Goal: Task Accomplishment & Management: Manage account settings

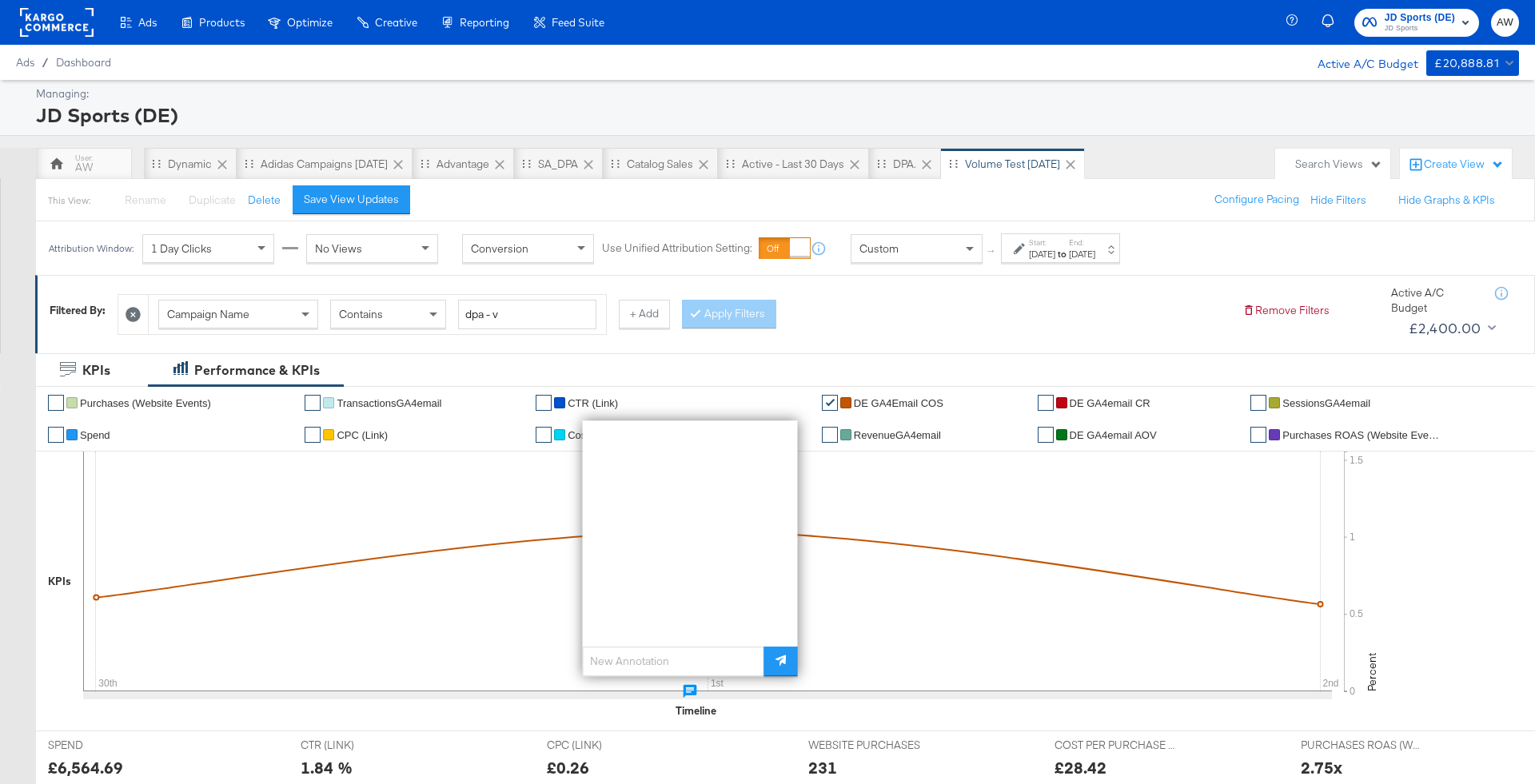
click at [1425, 16] on span "JD Sports (DE)" at bounding box center [1420, 17] width 70 height 16
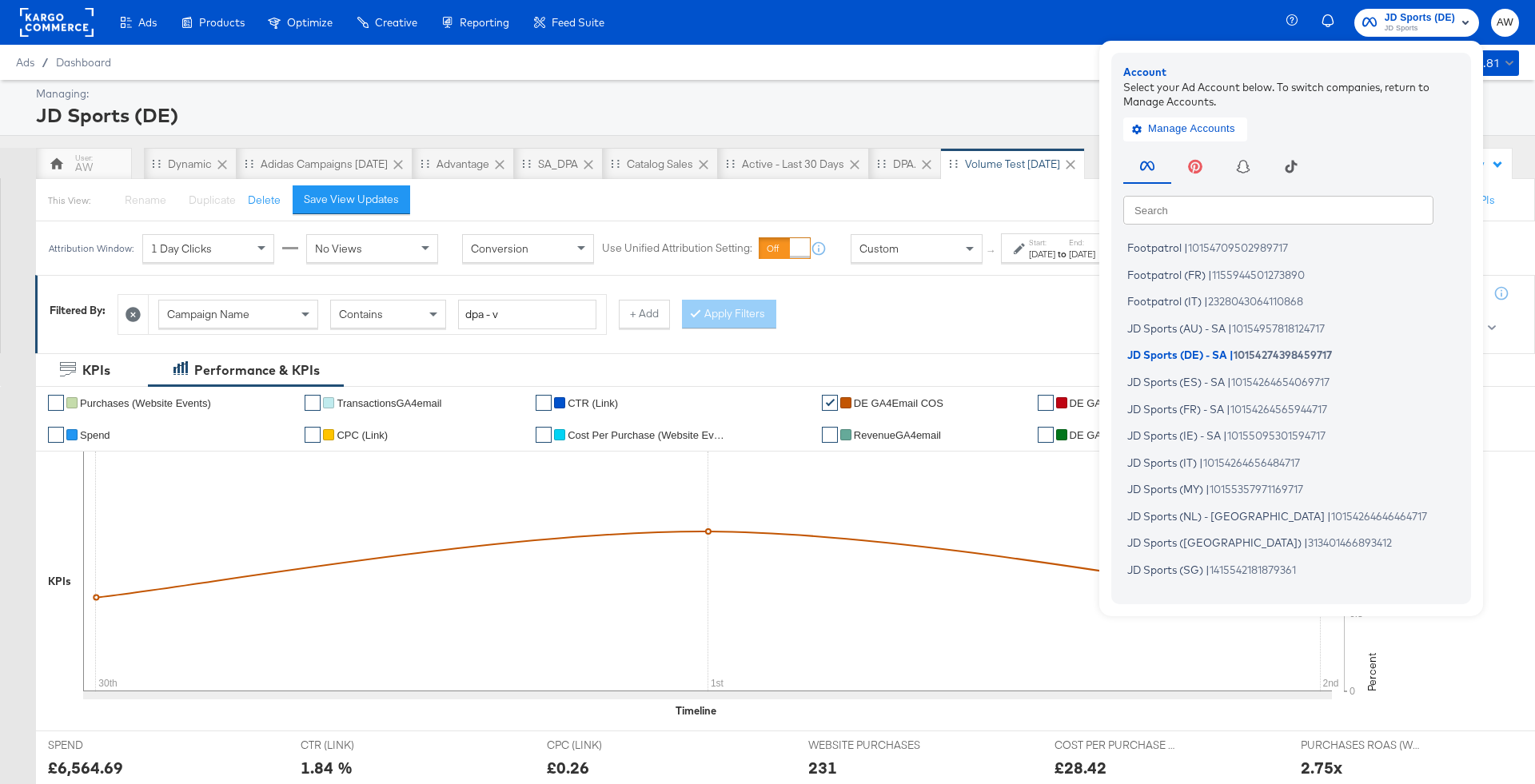
click at [1246, 203] on input "text" at bounding box center [1278, 210] width 310 height 29
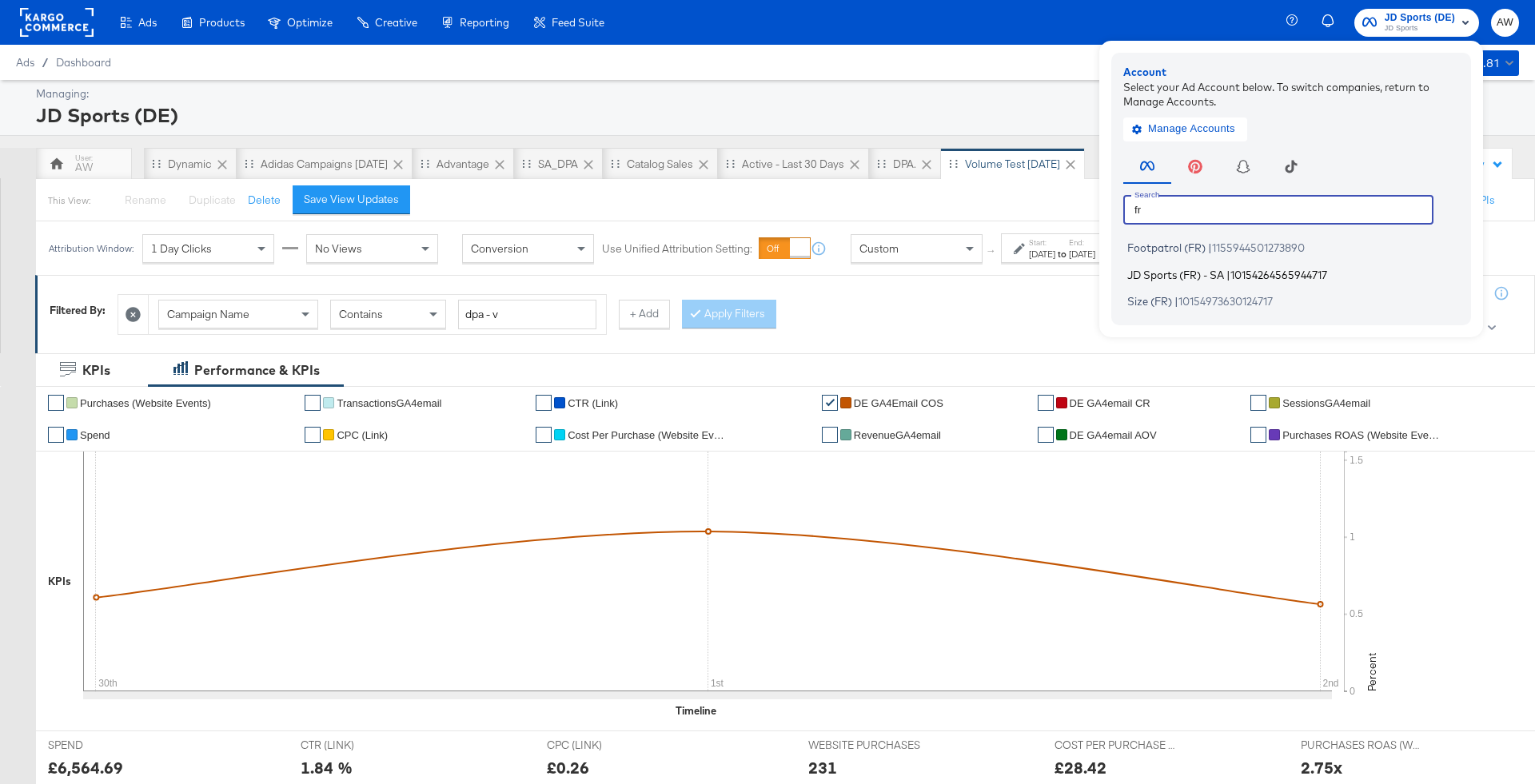
type input "fr"
click at [1161, 279] on span "JD Sports (FR) - SA" at bounding box center [1175, 273] width 97 height 13
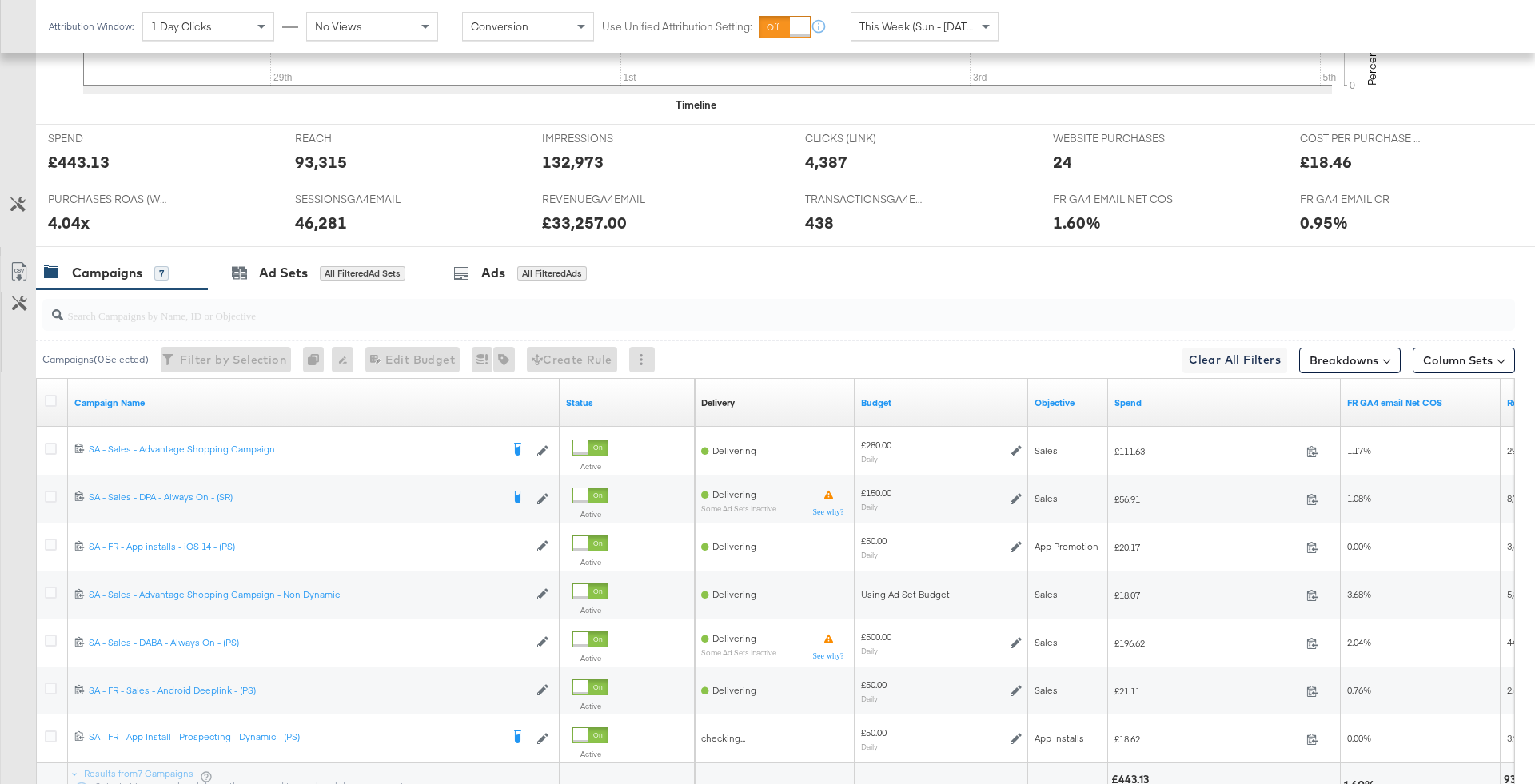
scroll to position [770, 0]
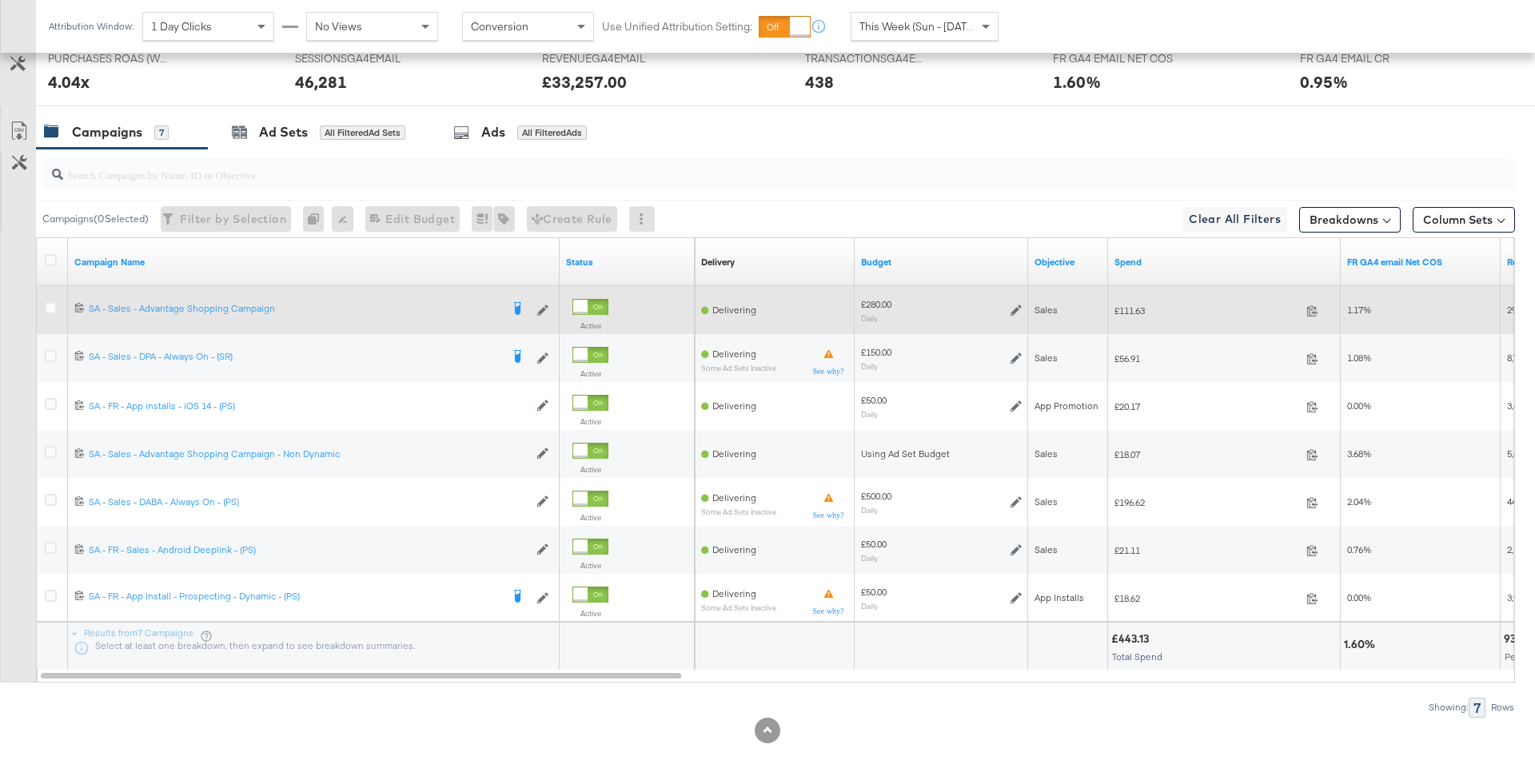
click at [1007, 308] on div "£280.00 Daily" at bounding box center [941, 311] width 161 height 25
click at [1012, 308] on icon at bounding box center [1016, 310] width 12 height 12
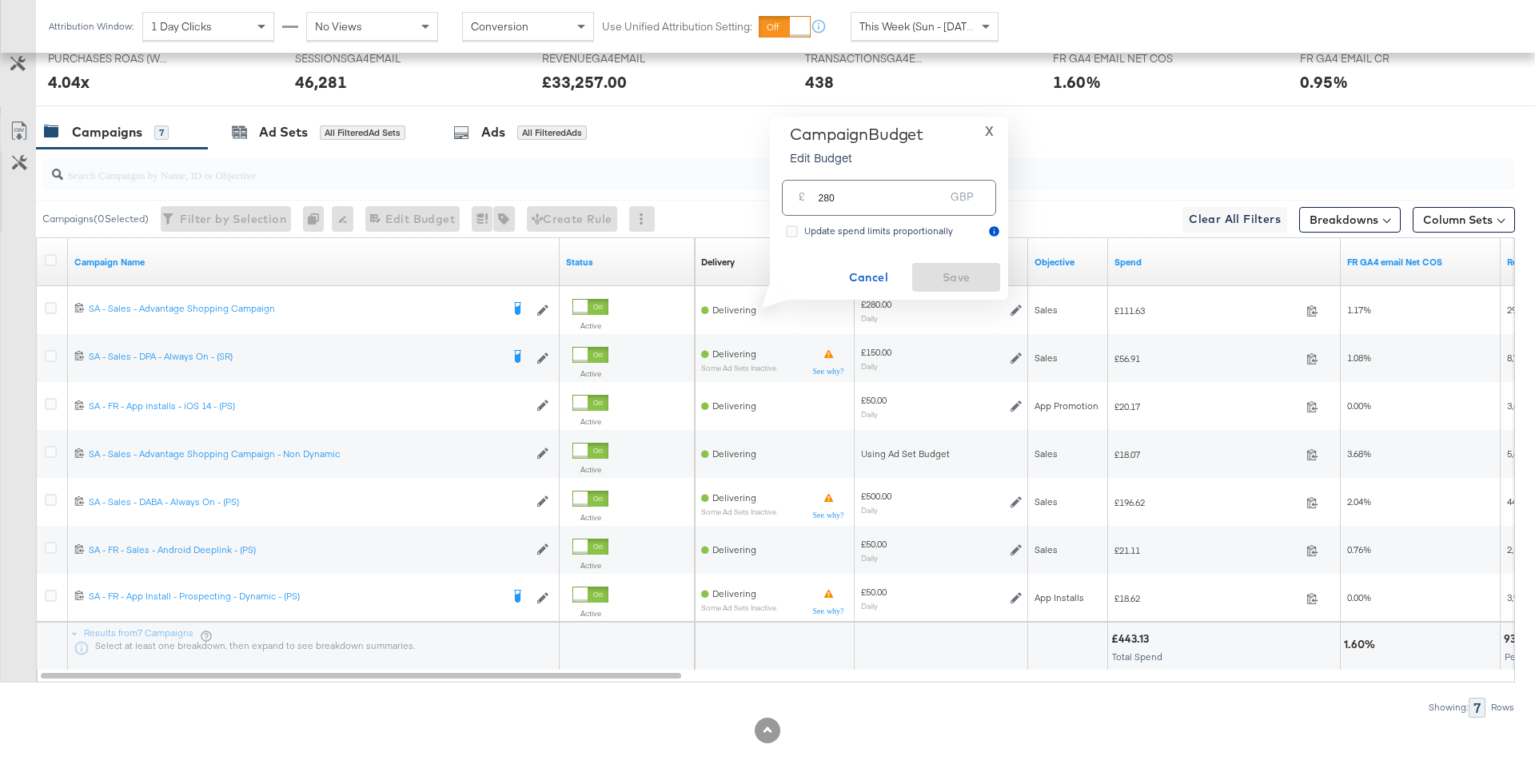
click at [893, 209] on input "280" at bounding box center [881, 191] width 126 height 35
type input "500"
click at [937, 284] on span "Save" at bounding box center [956, 277] width 75 height 20
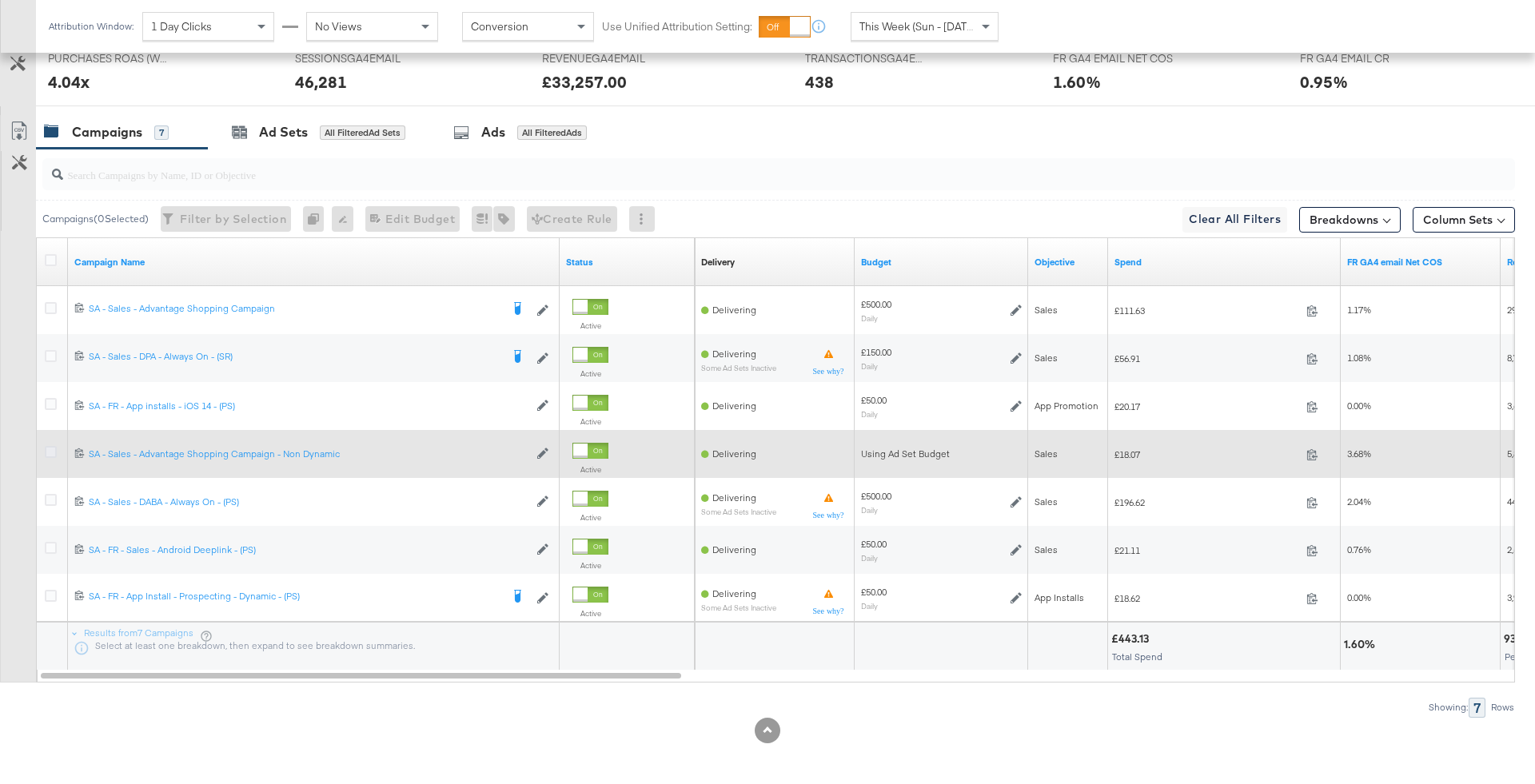
click at [47, 453] on icon at bounding box center [51, 452] width 12 height 12
click at [0, 0] on input "checkbox" at bounding box center [0, 0] width 0 height 0
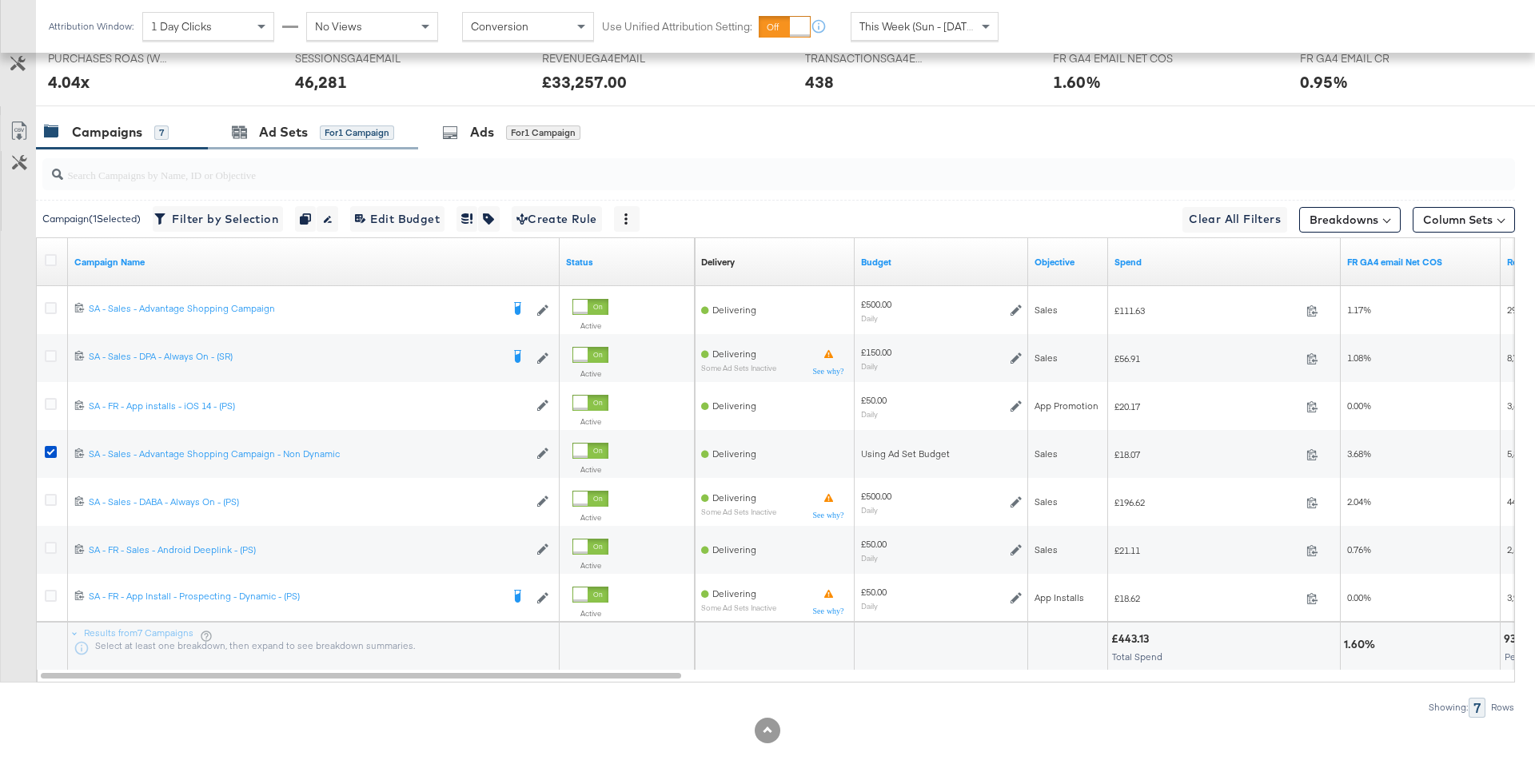
click at [373, 116] on div "Ad Sets for 1 Campaign" at bounding box center [313, 133] width 210 height 35
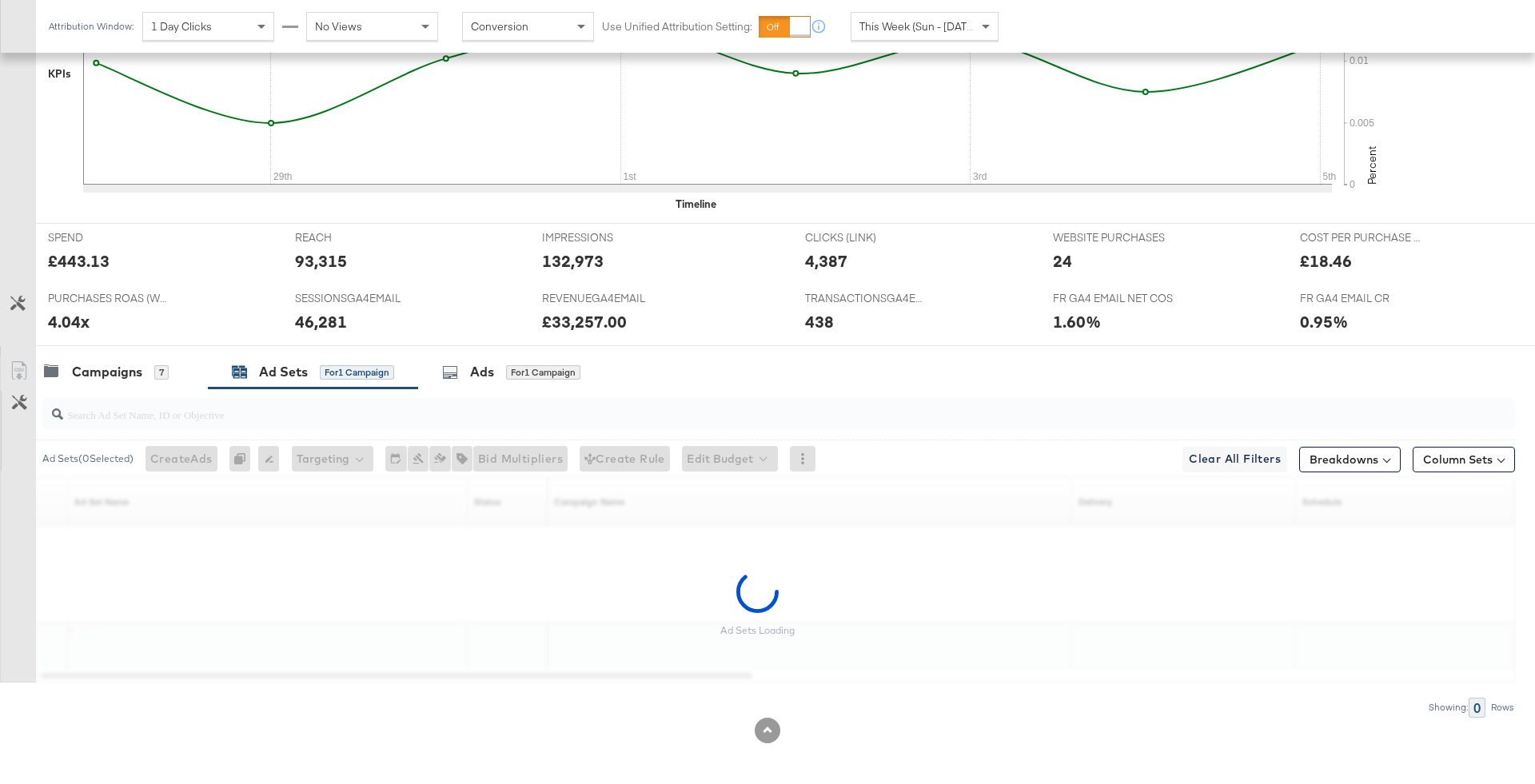
scroll to position [482, 0]
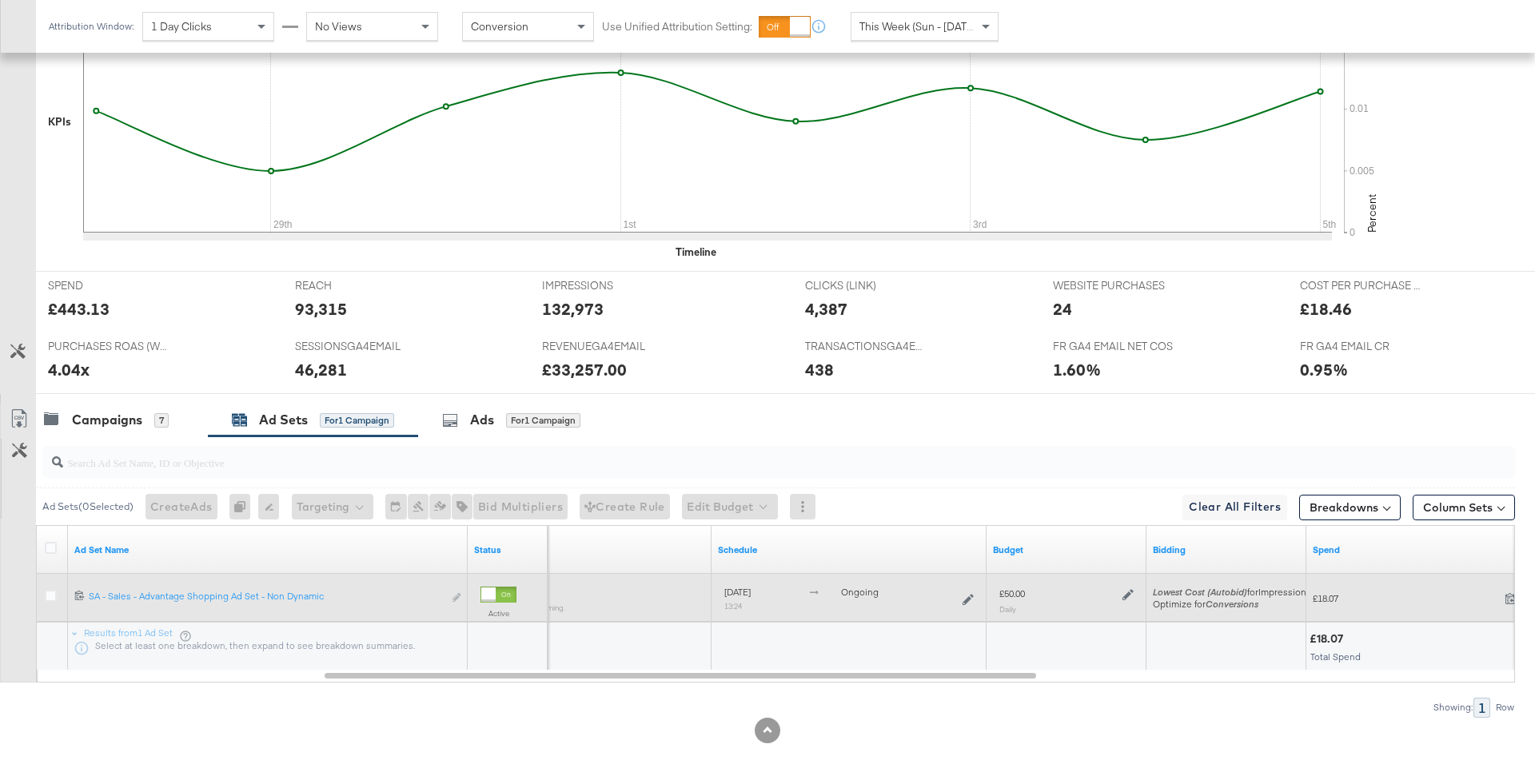
click at [1113, 591] on div "£50.00" at bounding box center [1066, 594] width 135 height 13
click at [1133, 594] on icon at bounding box center [1128, 594] width 12 height 12
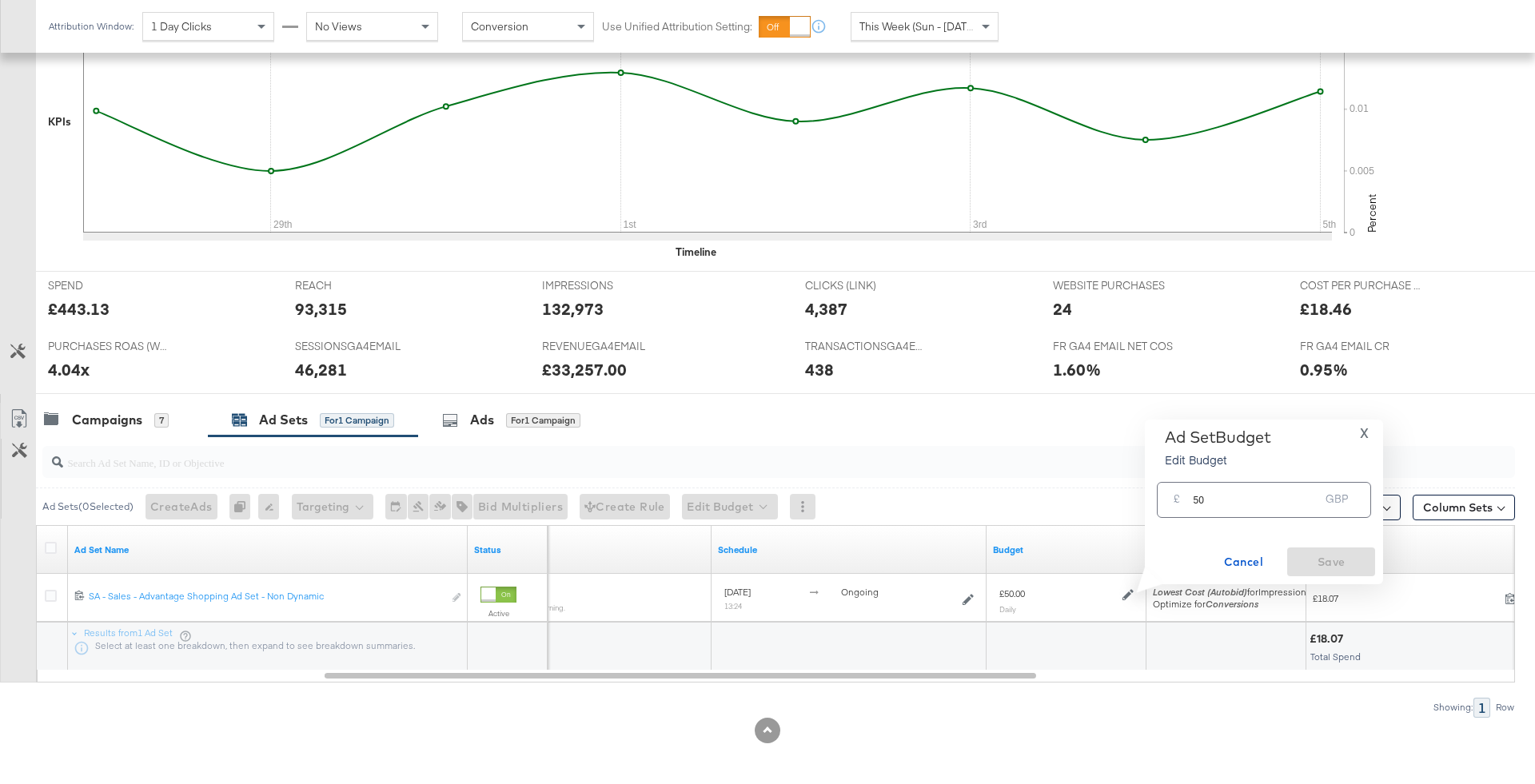
click at [1202, 493] on input "50" at bounding box center [1255, 493] width 126 height 35
type input "100"
click at [1359, 506] on button "Ok" at bounding box center [1348, 503] width 26 height 26
click at [1331, 574] on button "Save" at bounding box center [1330, 562] width 88 height 29
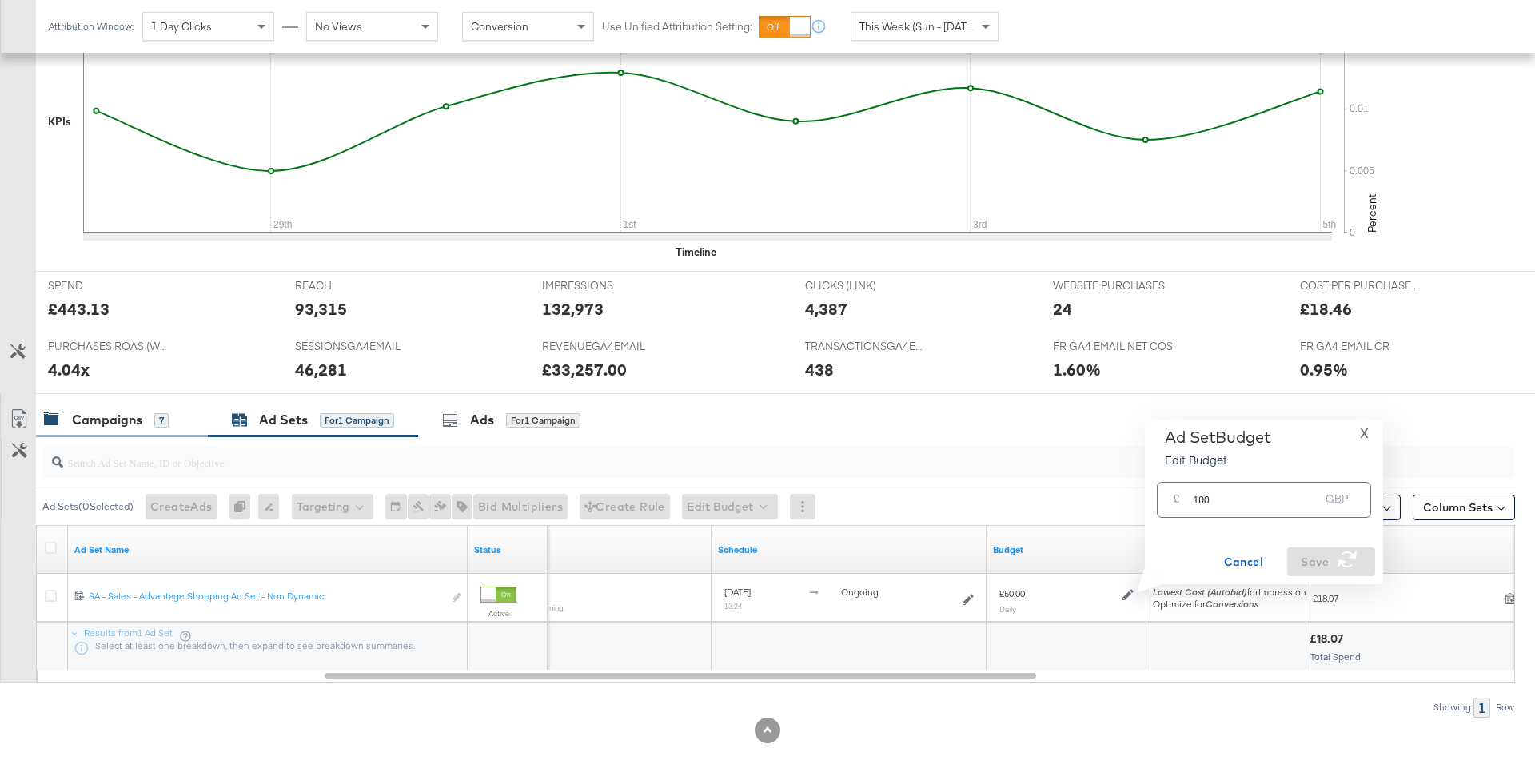
click at [119, 405] on div "Campaigns 7" at bounding box center [121, 420] width 172 height 35
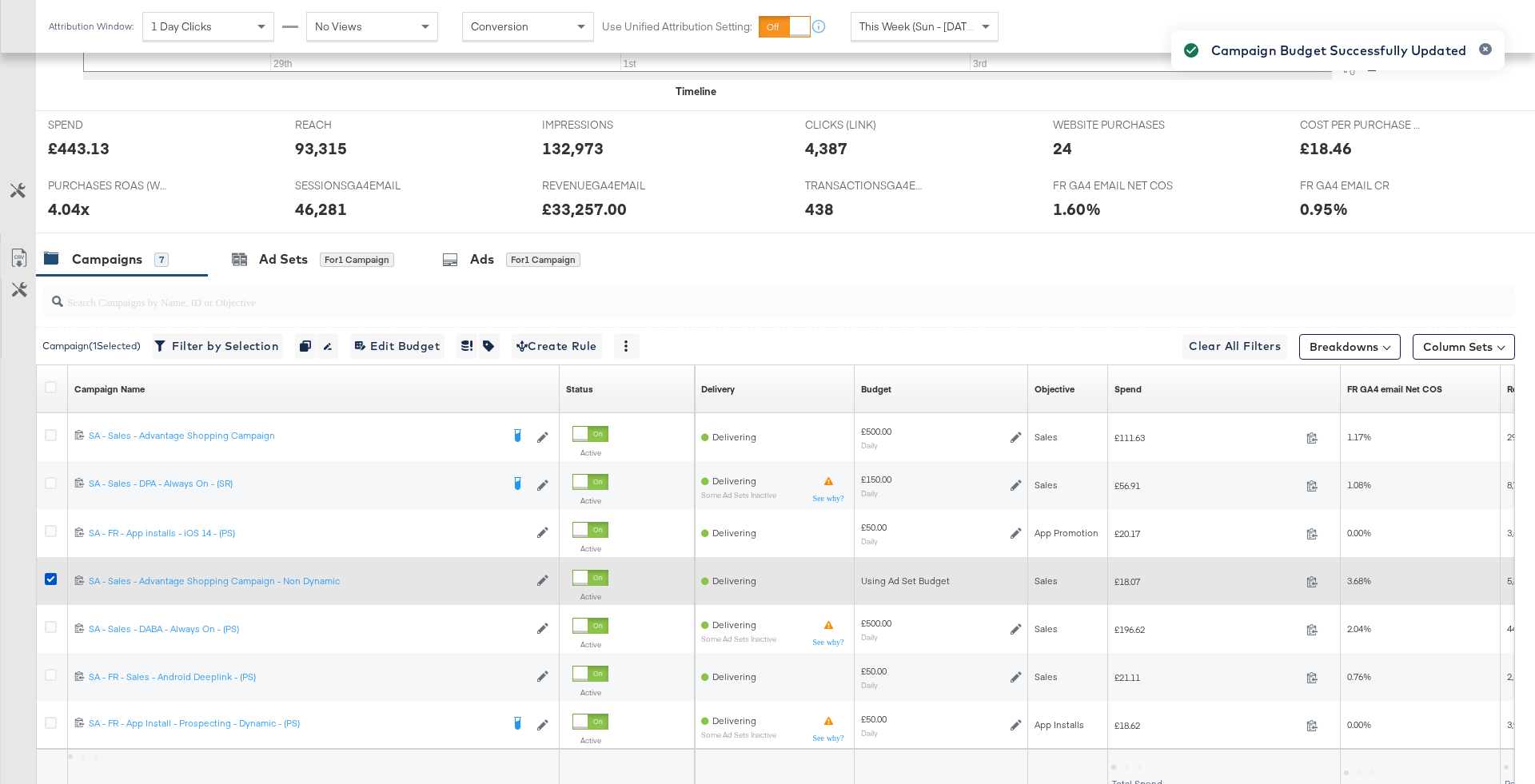
scroll to position [668, 0]
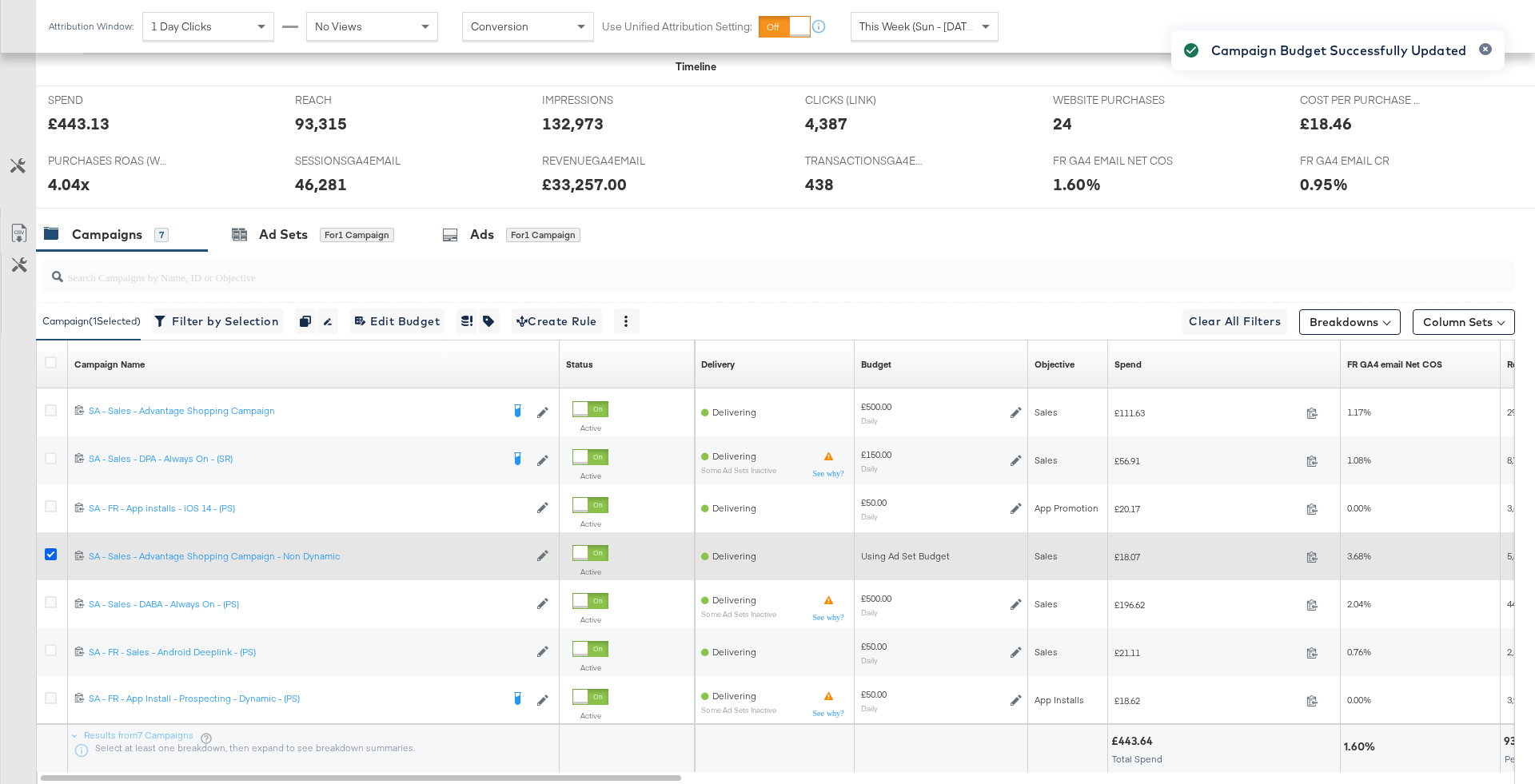
click at [47, 549] on icon at bounding box center [51, 554] width 12 height 12
click at [0, 0] on input "checkbox" at bounding box center [0, 0] width 0 height 0
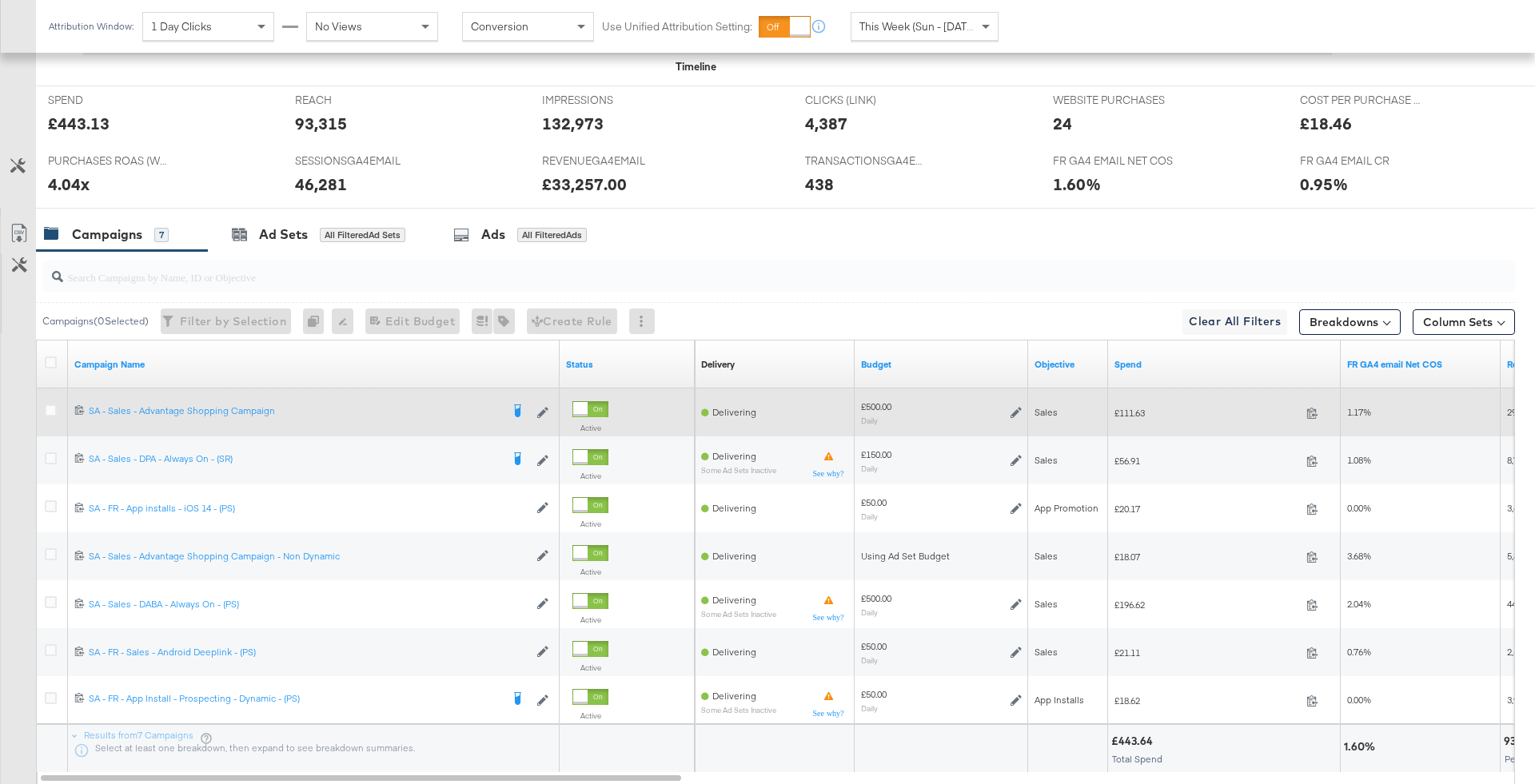
click at [1012, 407] on icon at bounding box center [1016, 413] width 12 height 12
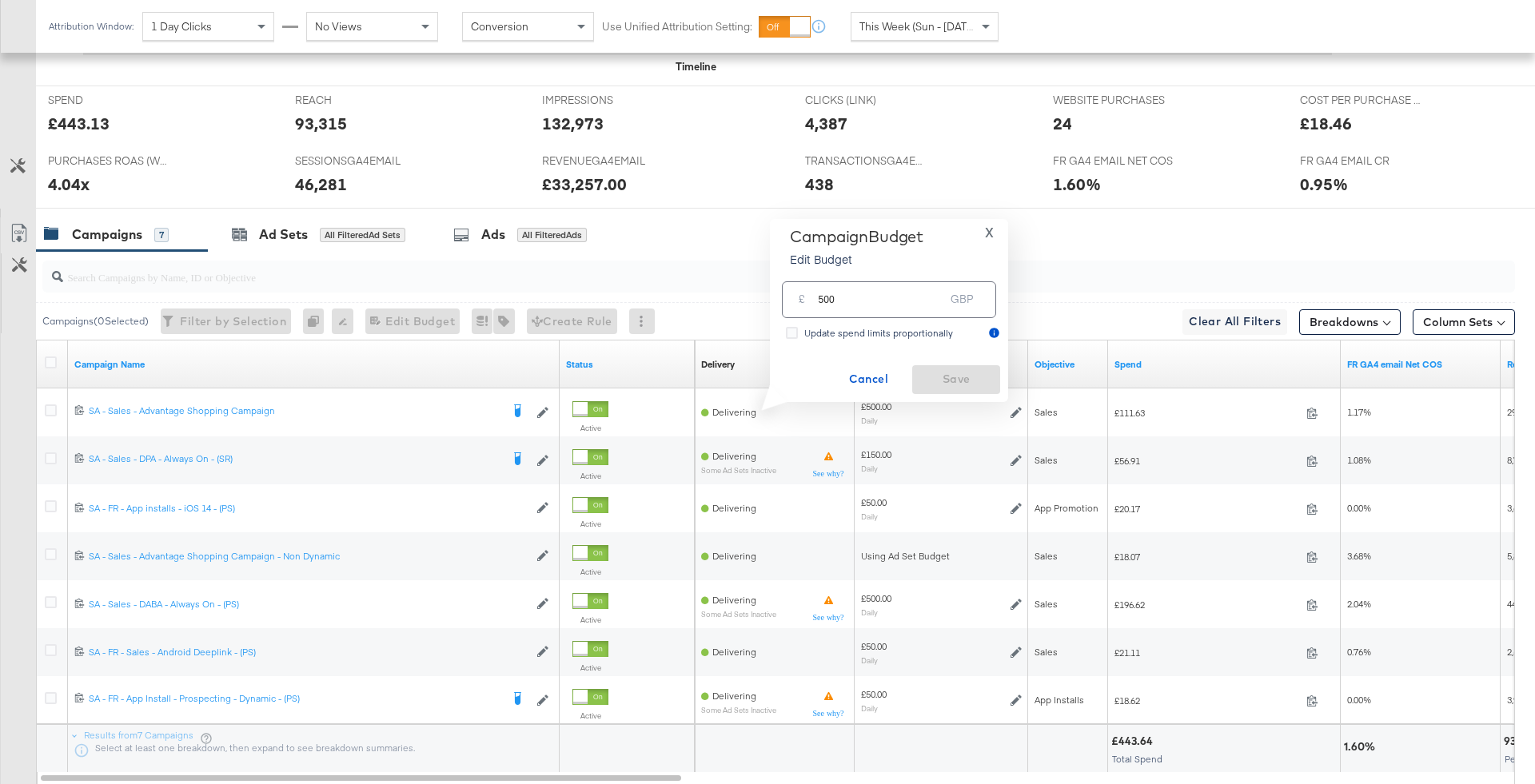
click at [823, 297] on input "500" at bounding box center [881, 293] width 126 height 35
type input "600"
click at [987, 231] on span "X" at bounding box center [988, 232] width 9 height 22
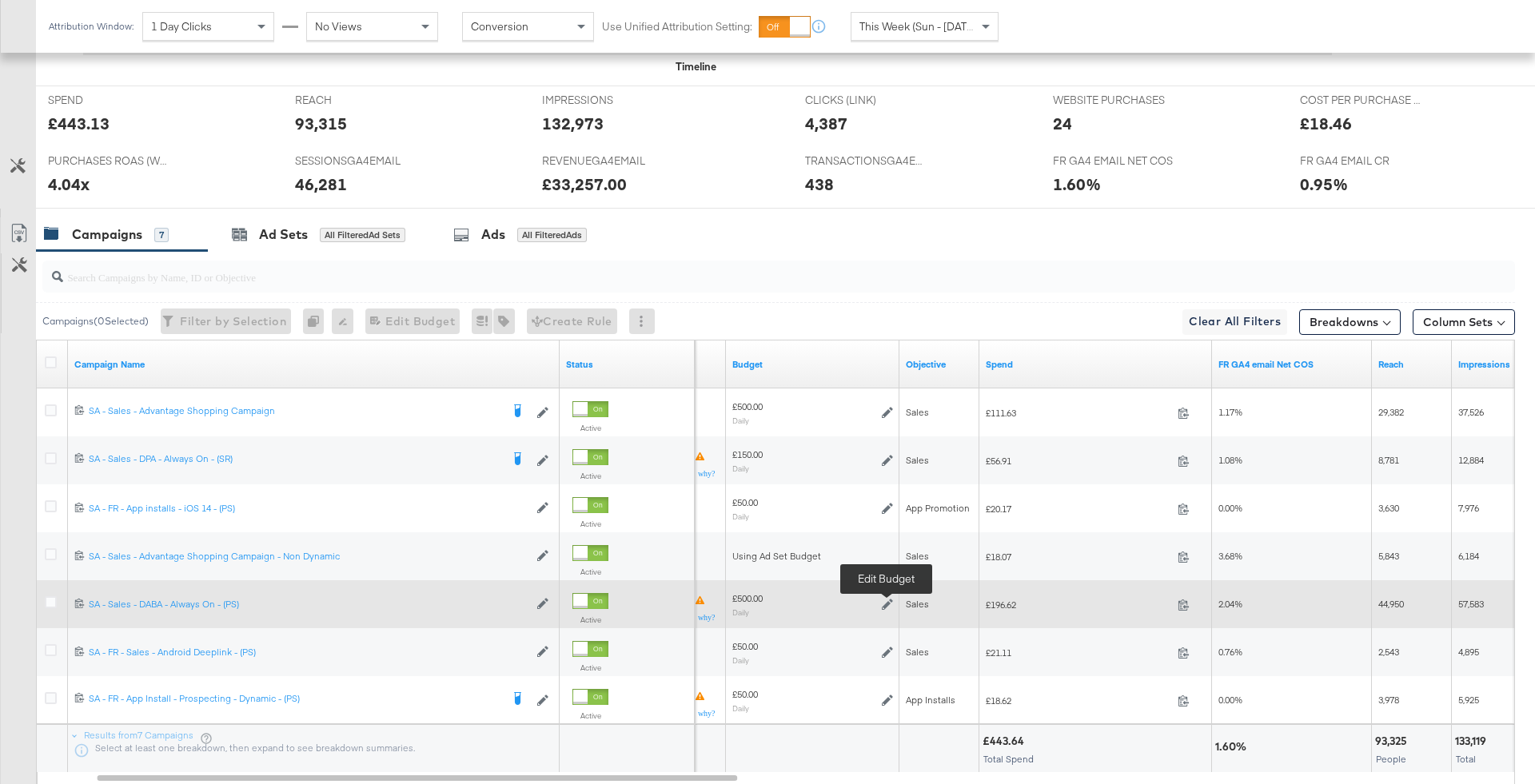
click at [885, 598] on icon at bounding box center [887, 604] width 12 height 12
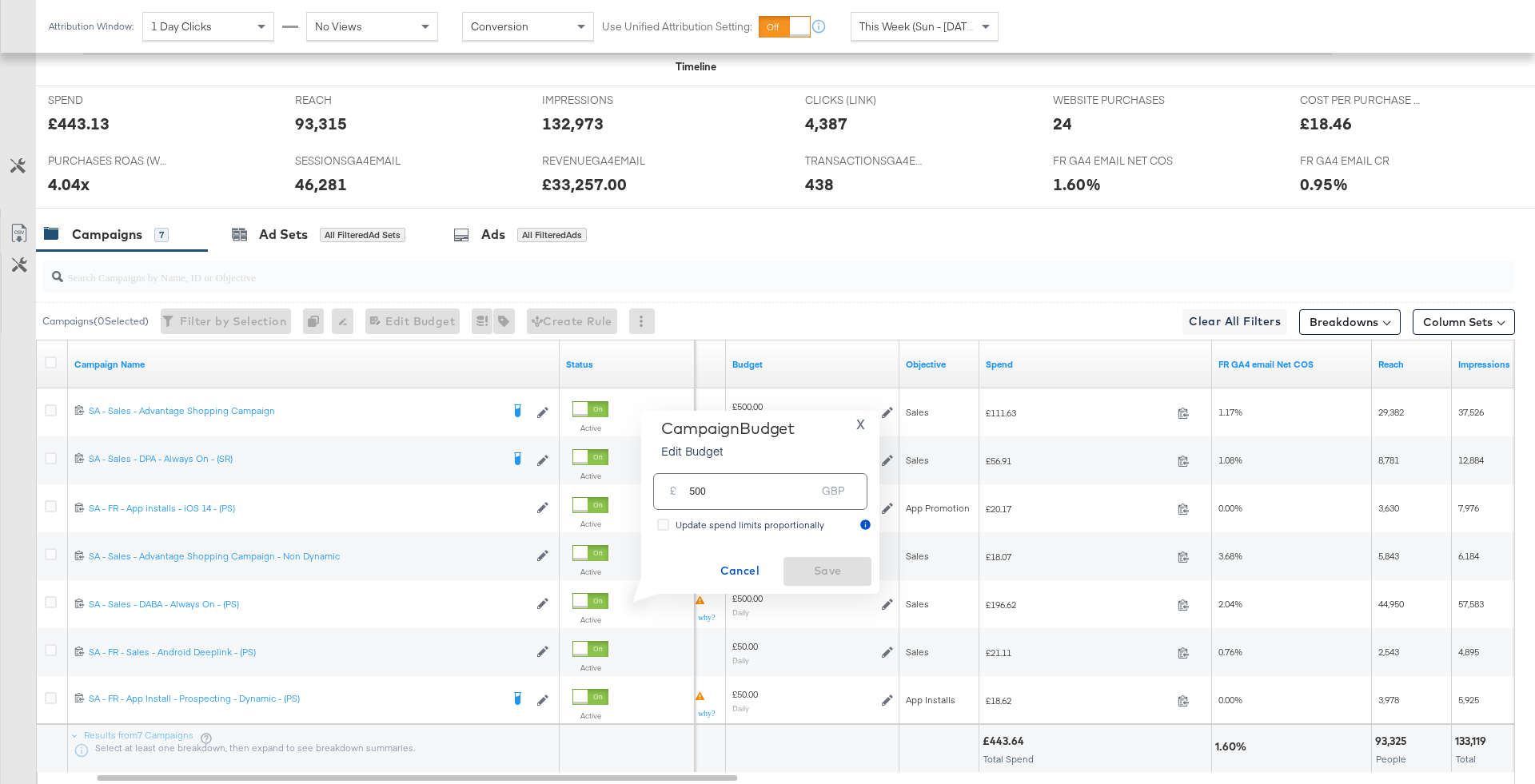
click at [801, 481] on input "500" at bounding box center [752, 485] width 126 height 35
type input "450"
click at [831, 570] on span "Save" at bounding box center [828, 570] width 75 height 20
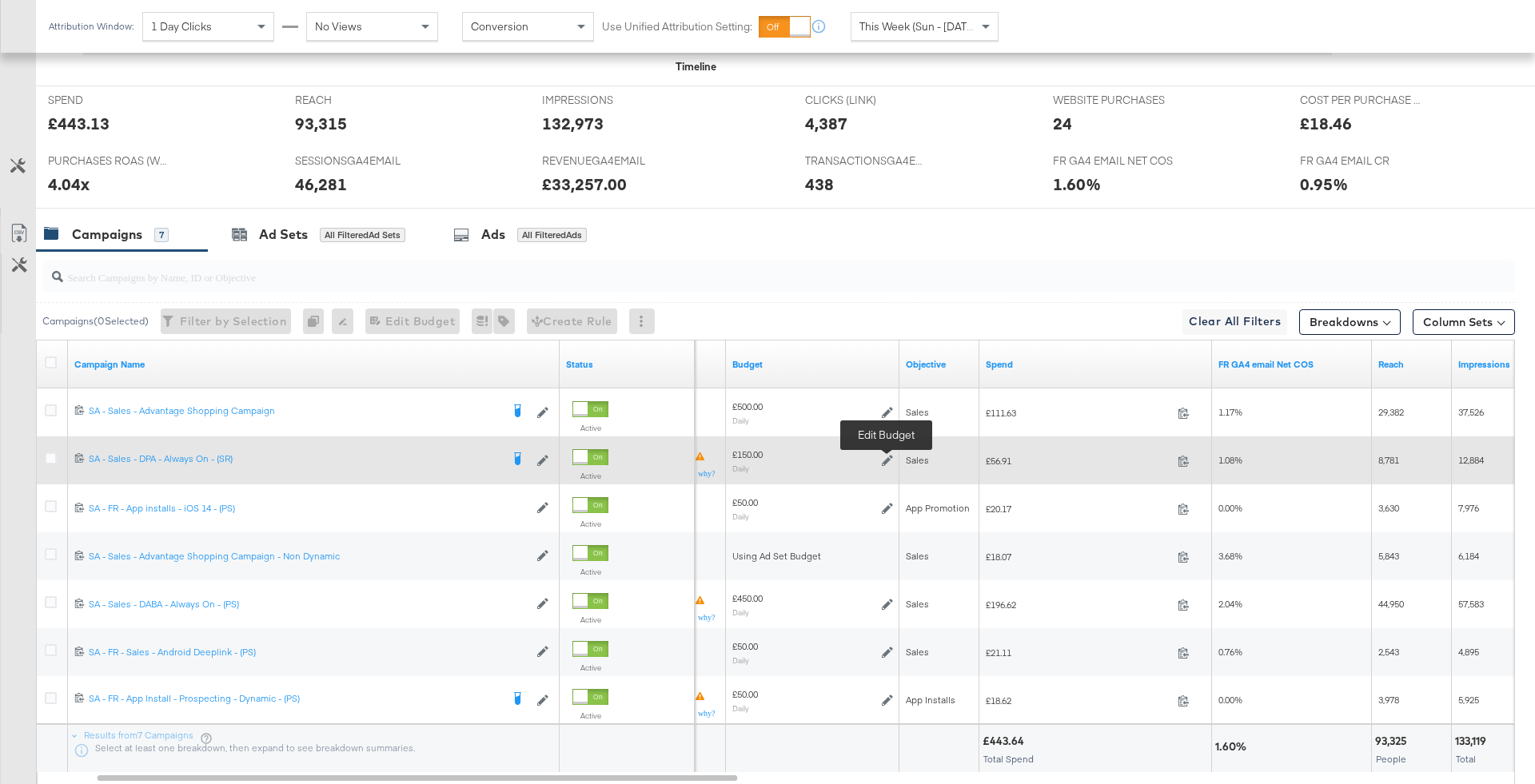
click at [885, 456] on icon at bounding box center [887, 461] width 12 height 12
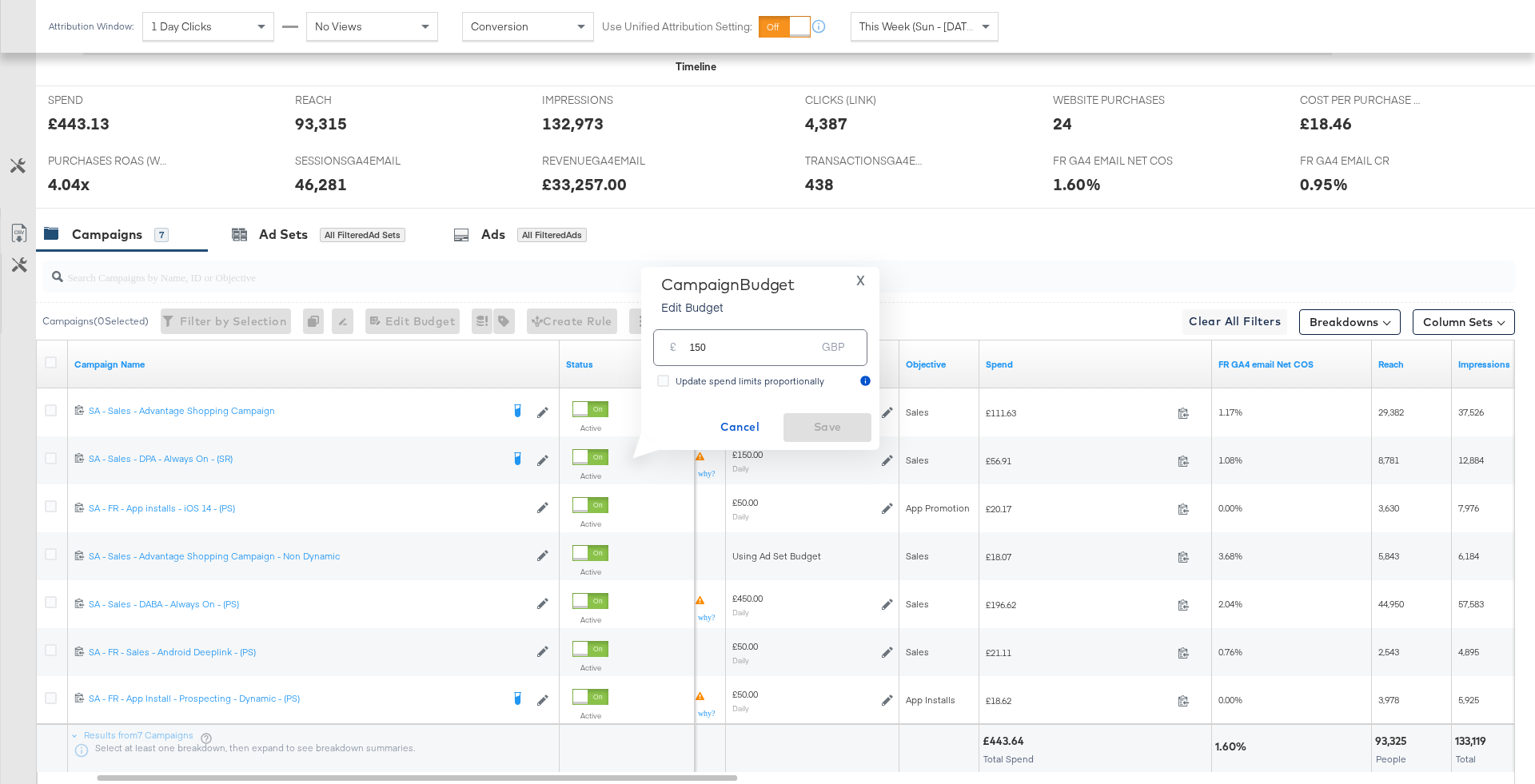
click at [781, 373] on div "Update spend limits proportionally" at bounding box center [753, 381] width 155 height 16
click at [0, 0] on input "Update spend limits proportionally" at bounding box center [0, 0] width 0 height 0
click at [765, 347] on input "150" at bounding box center [752, 341] width 126 height 35
type input "190"
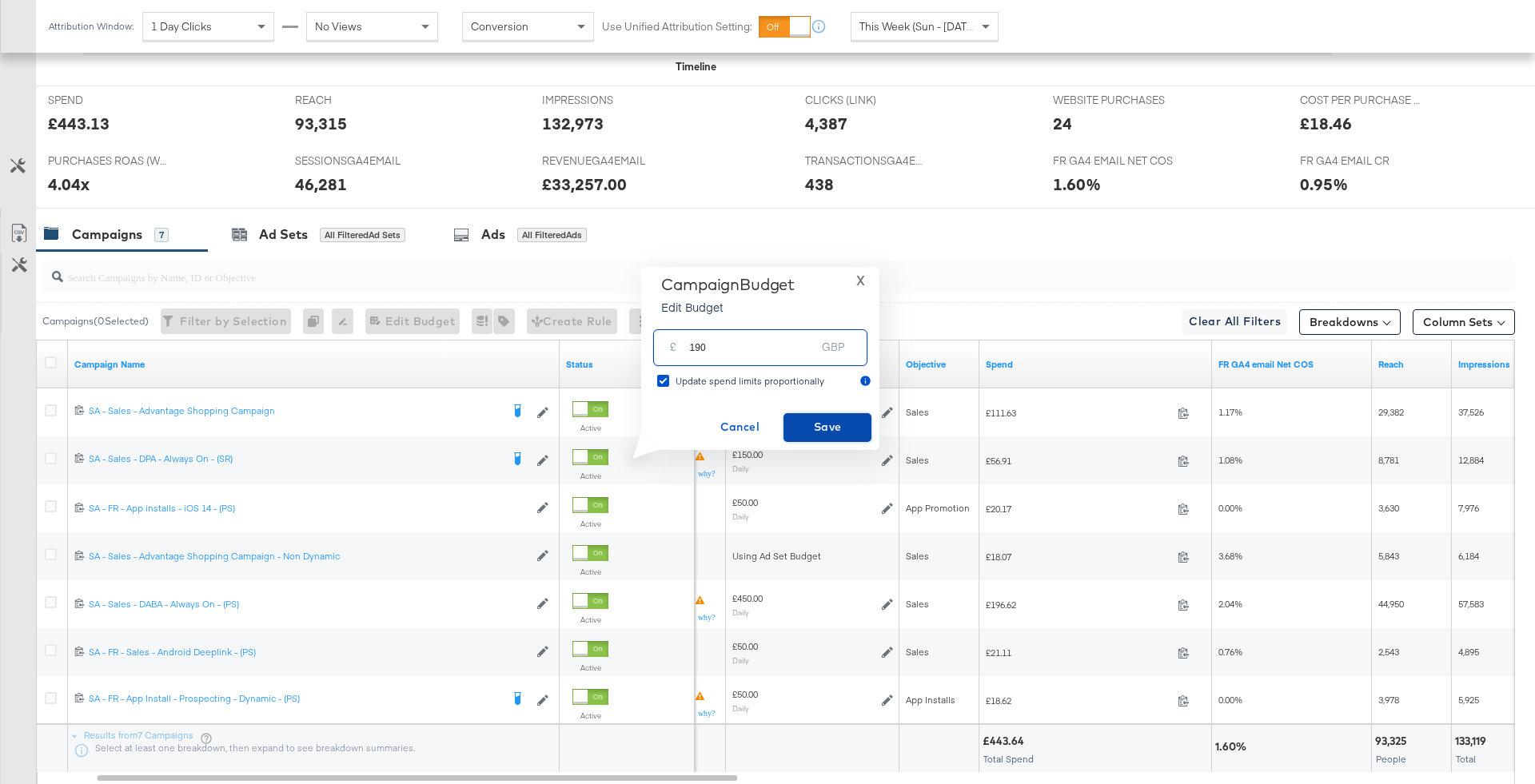
click at [803, 429] on span "Save" at bounding box center [828, 427] width 75 height 20
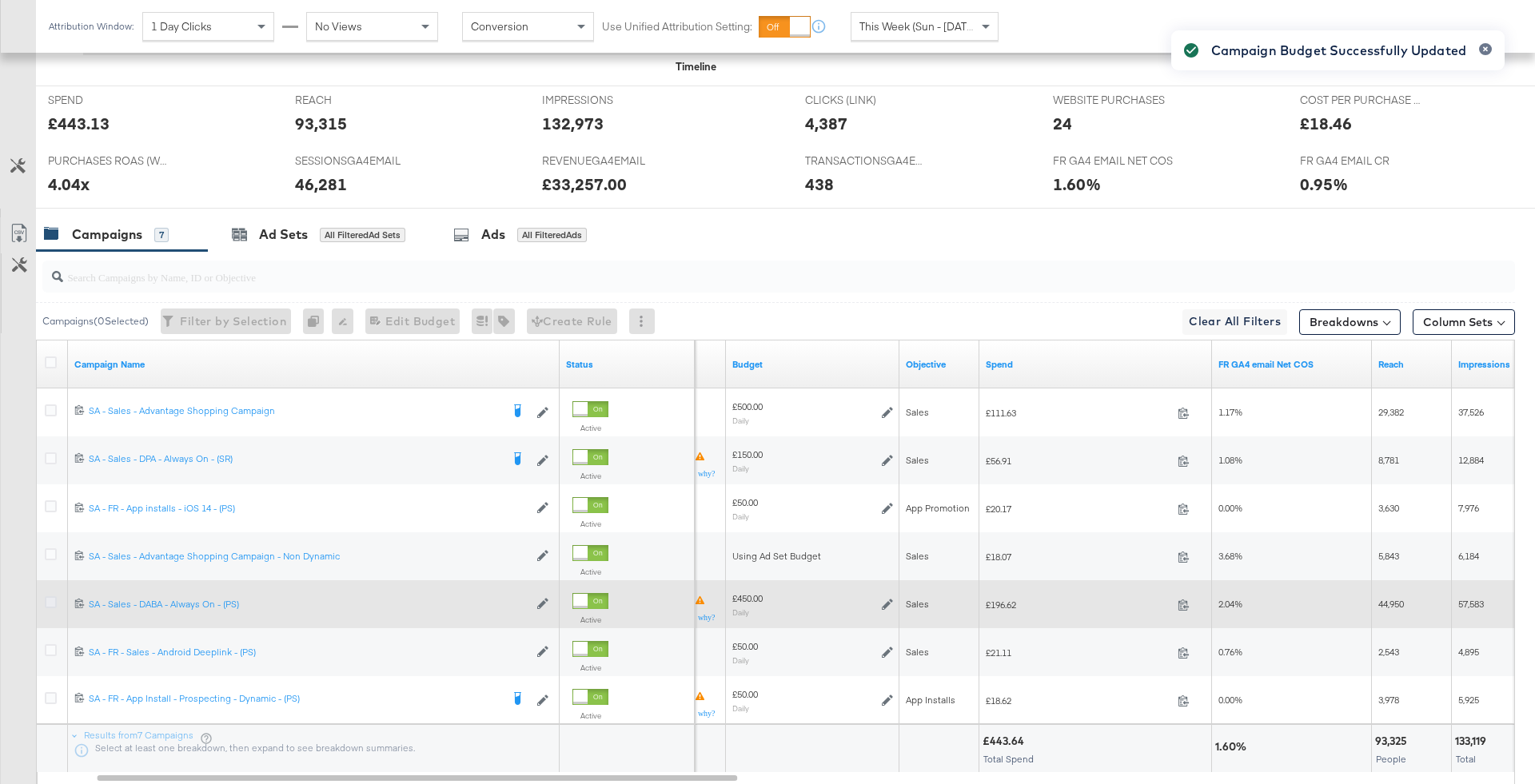
click at [51, 597] on icon at bounding box center [51, 602] width 12 height 12
click at [0, 0] on input "checkbox" at bounding box center [0, 0] width 0 height 0
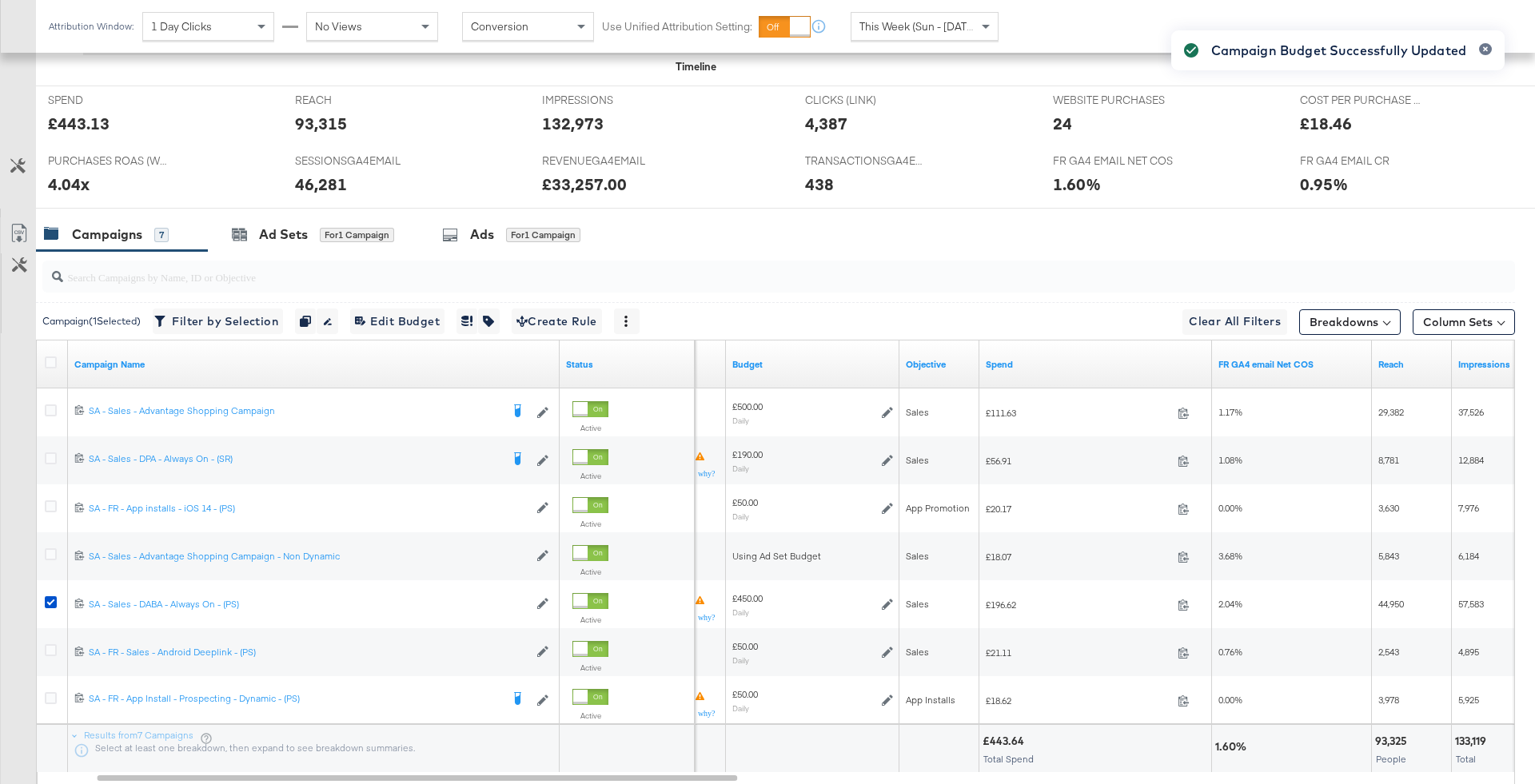
click at [334, 251] on div at bounding box center [775, 276] width 1479 height 51
click at [329, 240] on div "Ad Sets for 1 Campaign" at bounding box center [313, 234] width 163 height 18
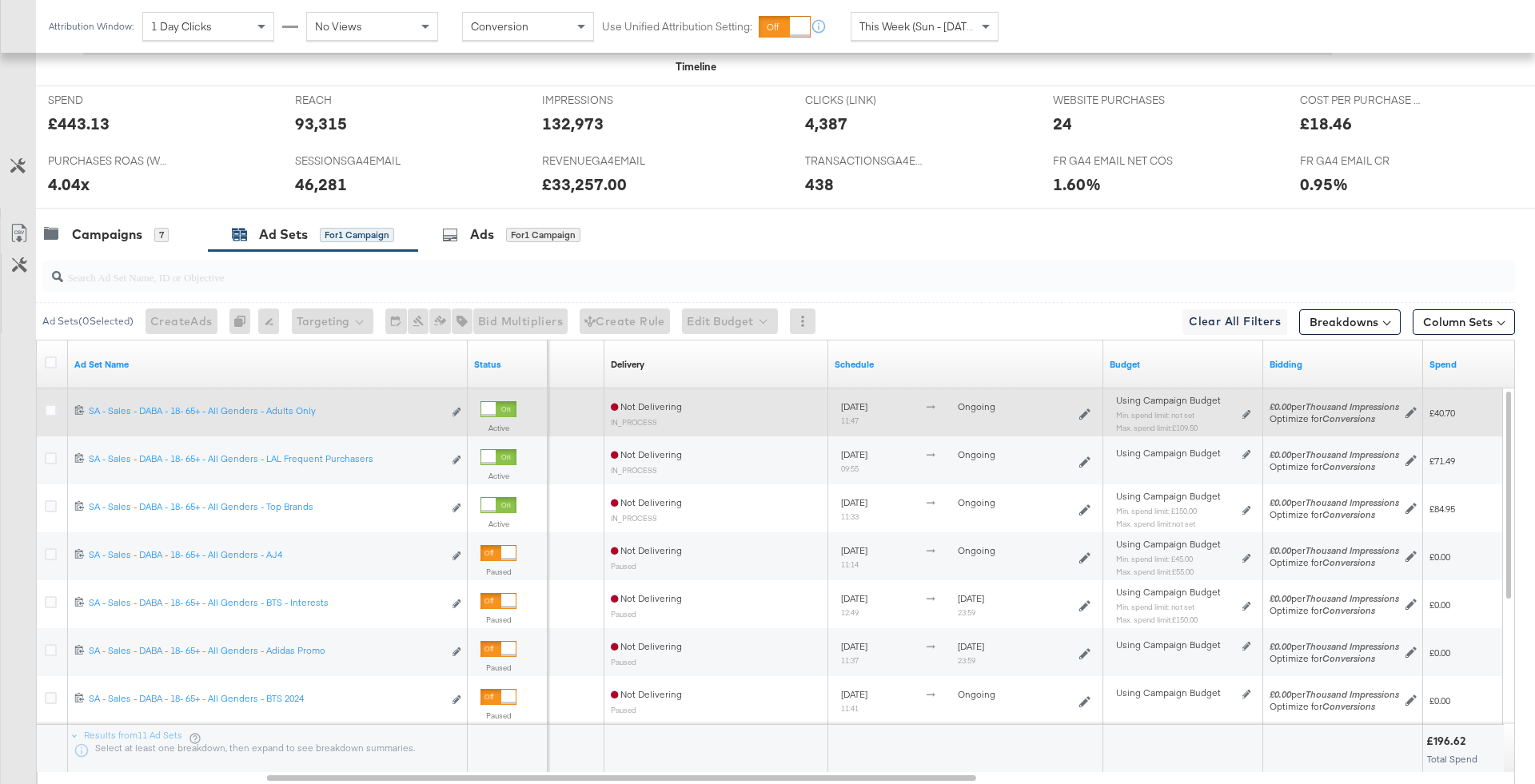
click at [1250, 404] on div "Using Campaign Budget Min. spend limit: not set Max. spend limit : £109.50 Edit…" at bounding box center [1183, 419] width 147 height 50
click at [1248, 411] on icon at bounding box center [1246, 414] width 8 height 9
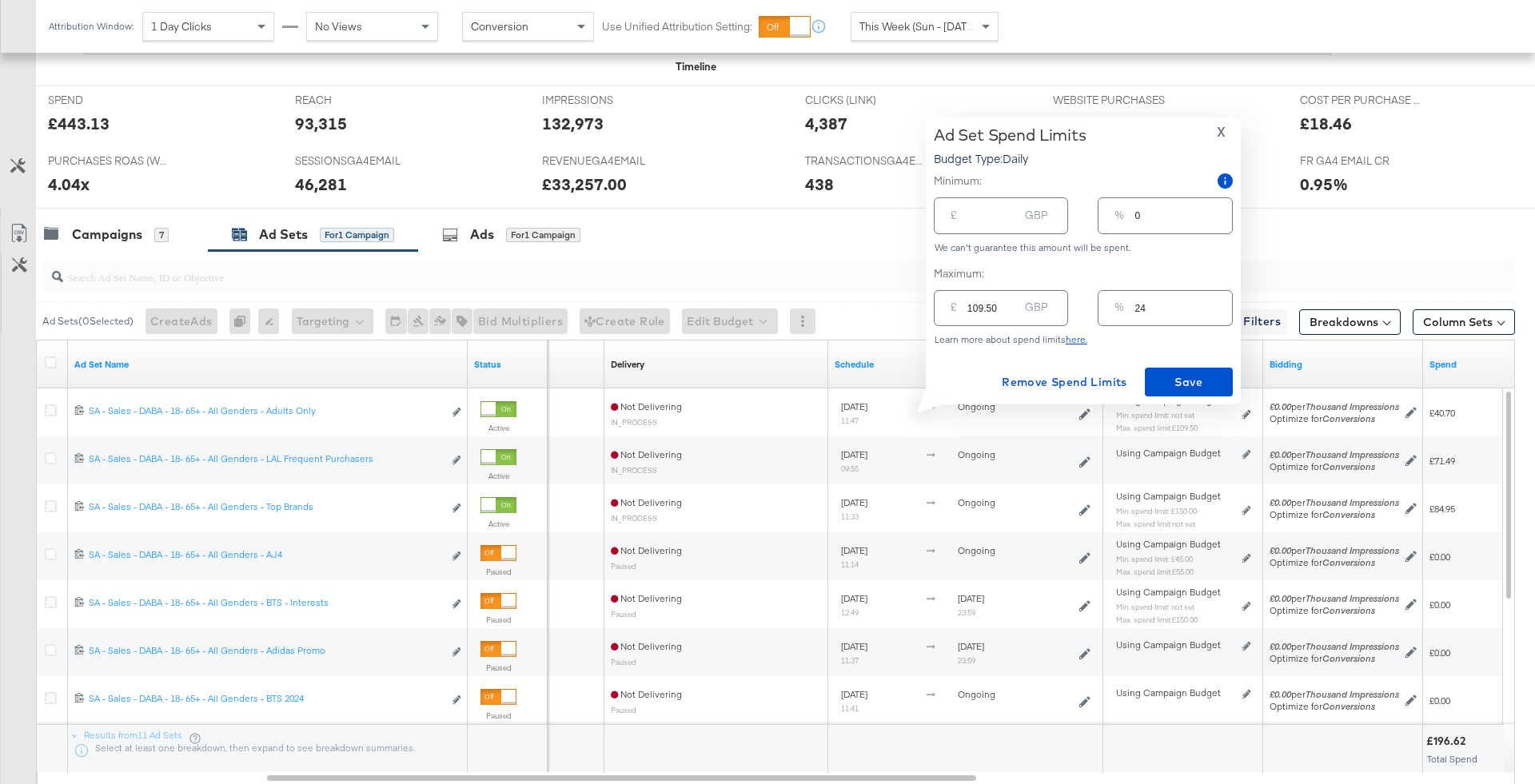
click at [1216, 130] on span "X" at bounding box center [1220, 131] width 9 height 22
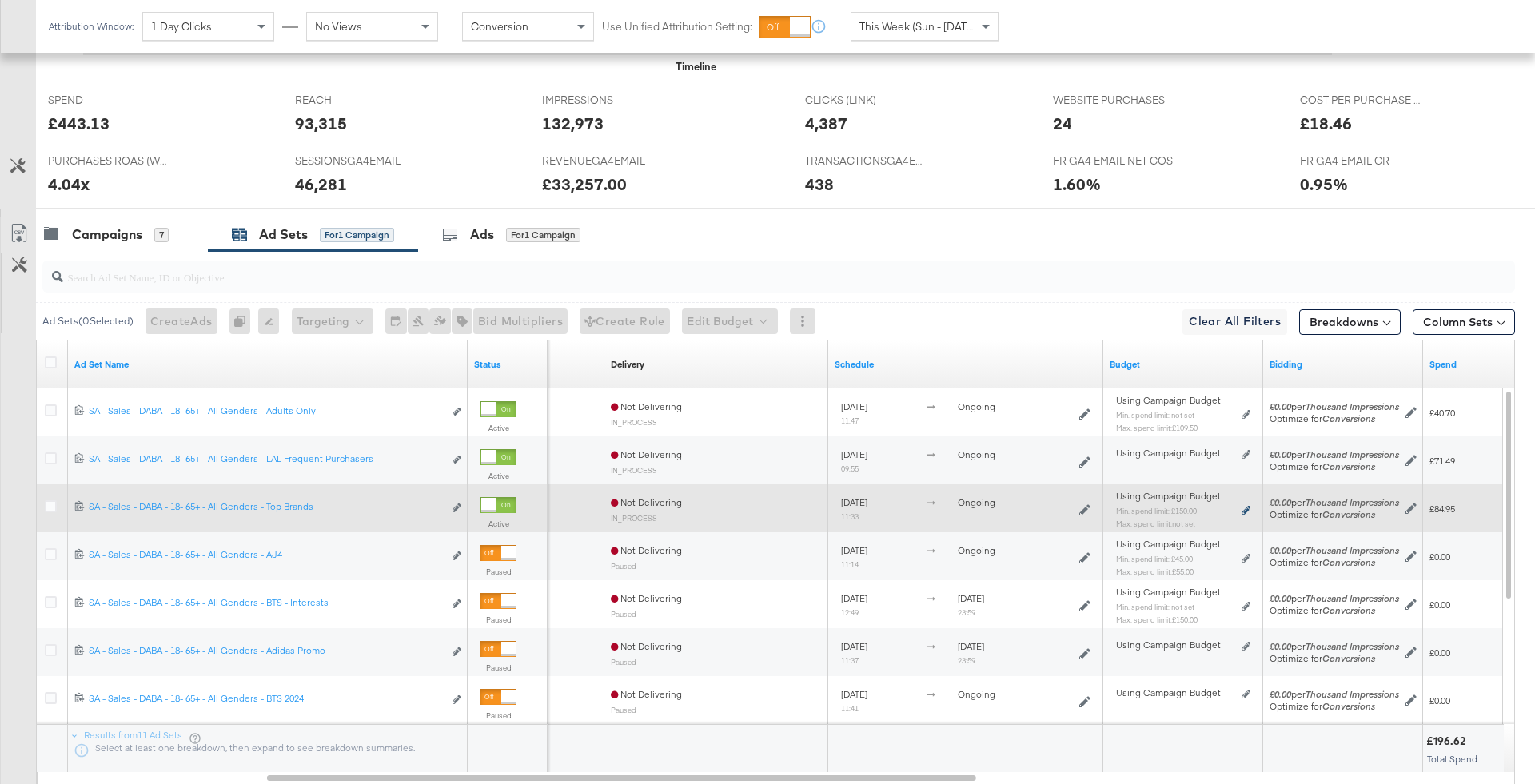
click at [1243, 508] on icon at bounding box center [1246, 510] width 8 height 9
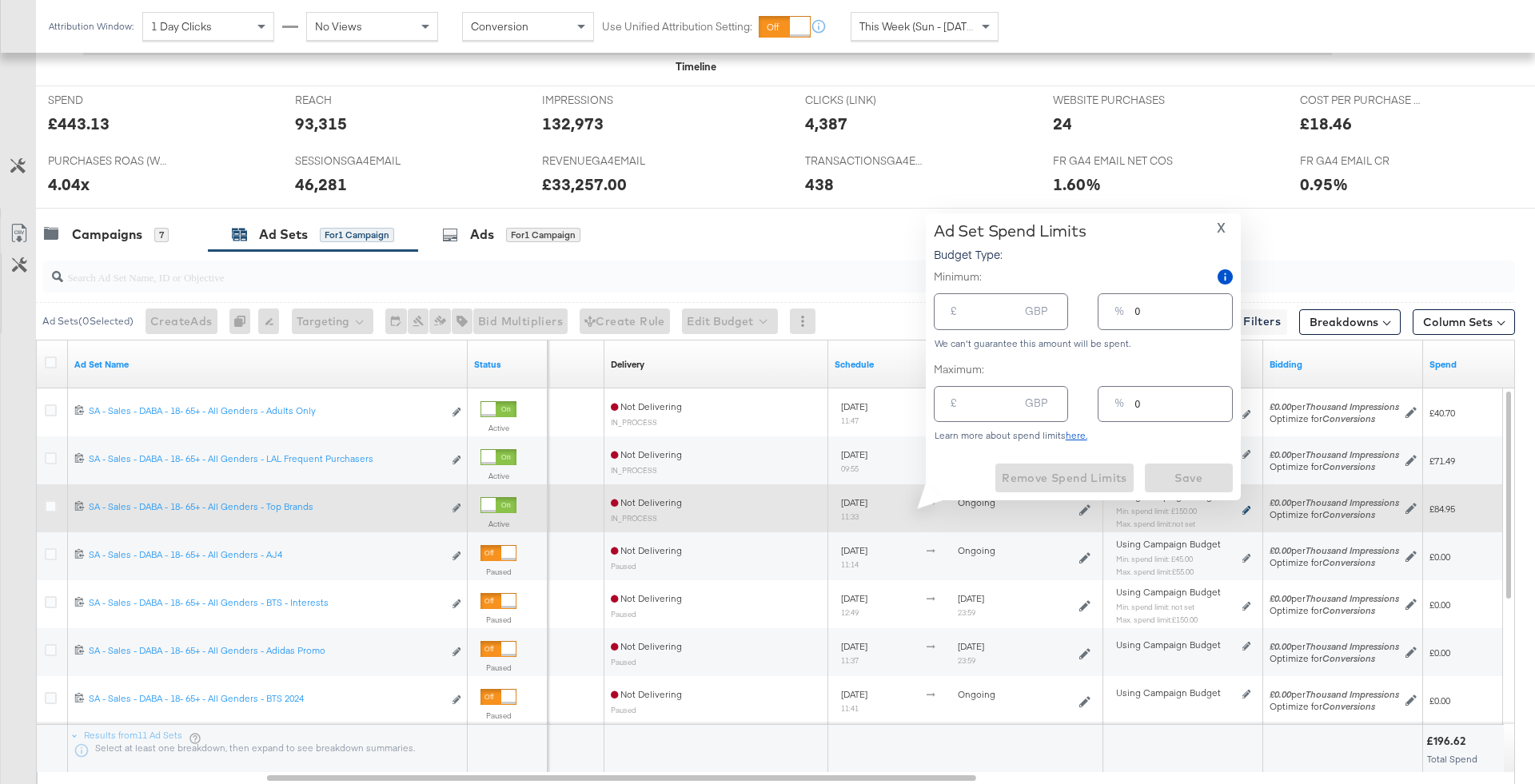
type input "150.00"
type input "33"
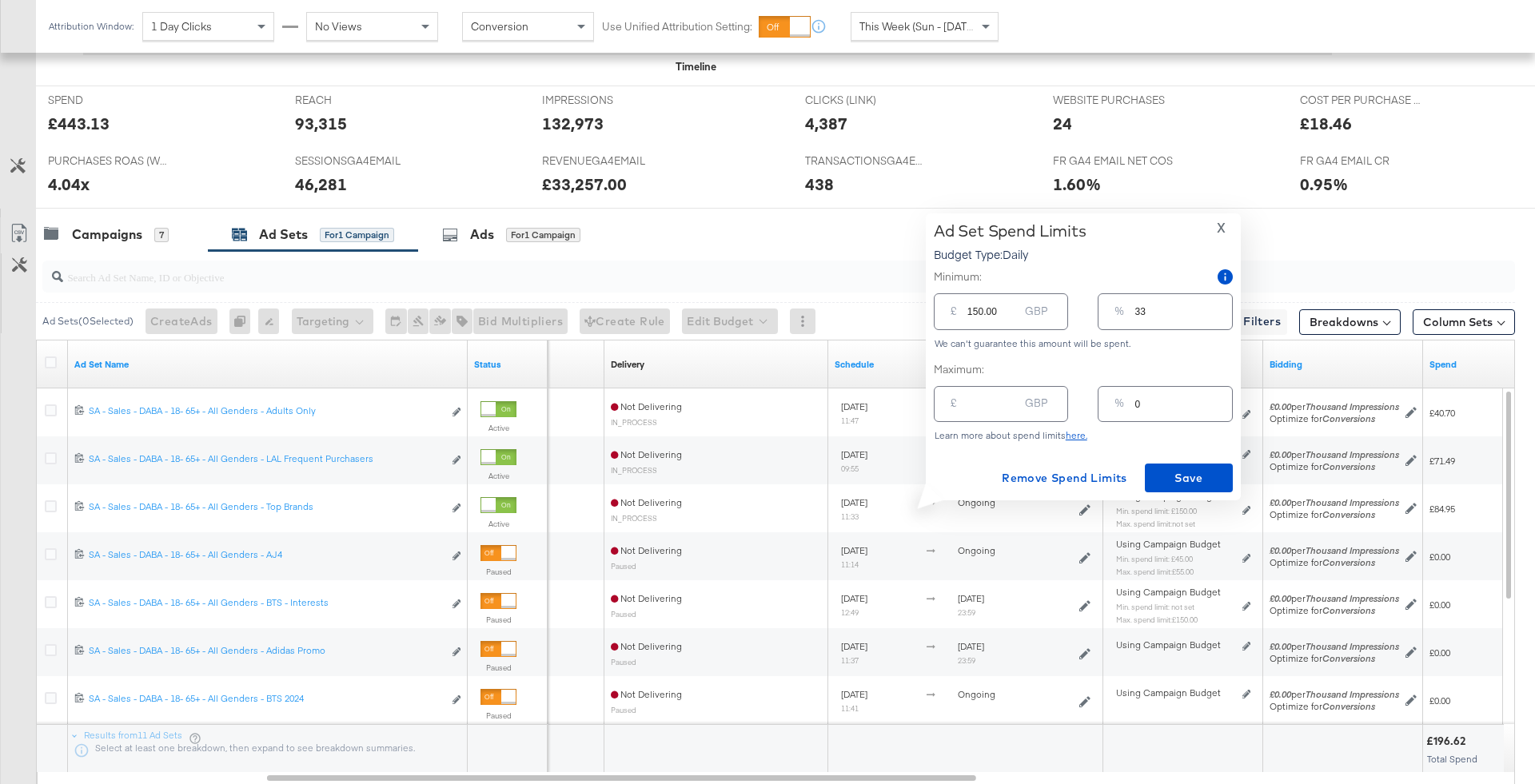
click at [1223, 229] on span "X" at bounding box center [1220, 227] width 9 height 22
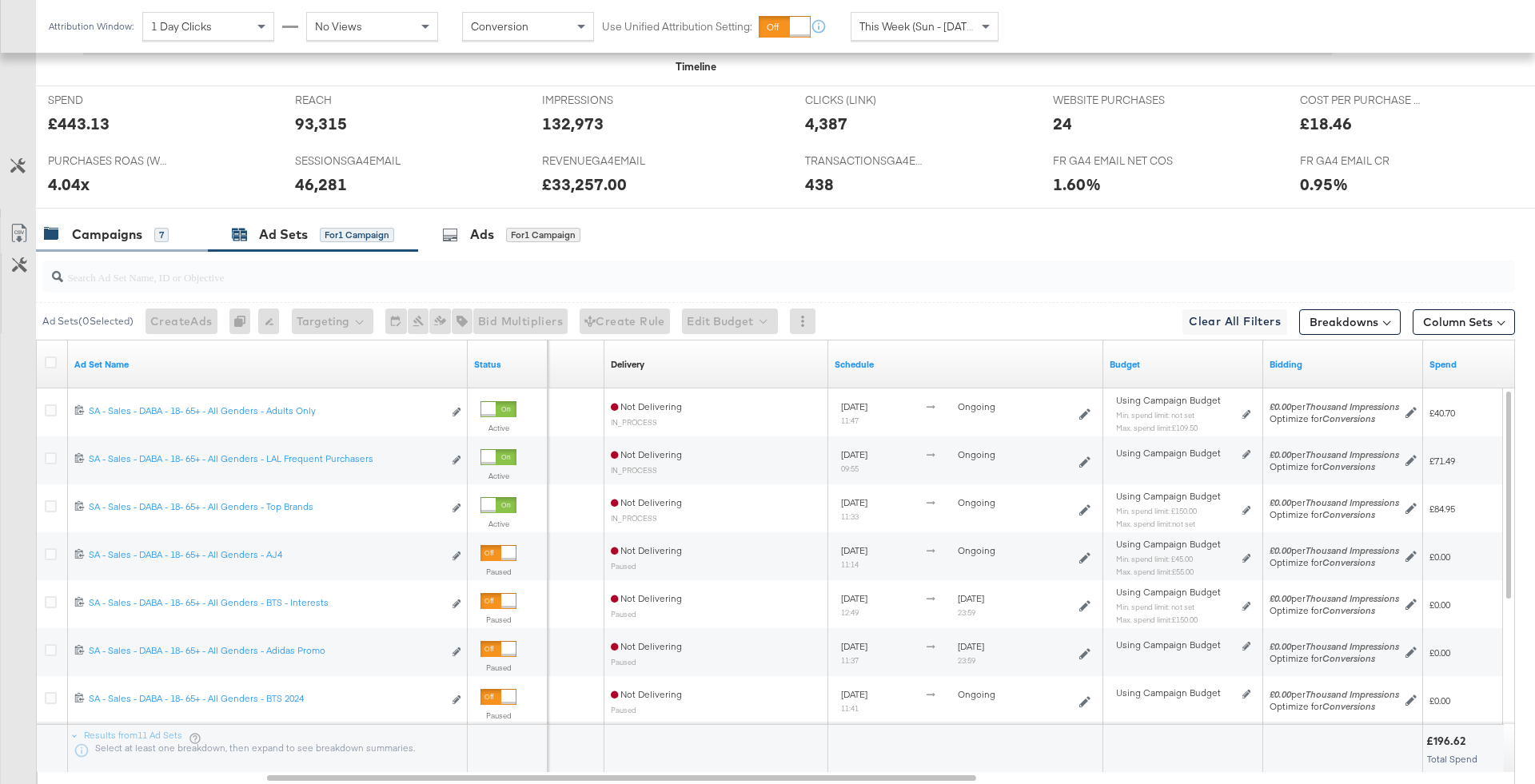
click at [125, 229] on div "Campaigns" at bounding box center [107, 234] width 70 height 18
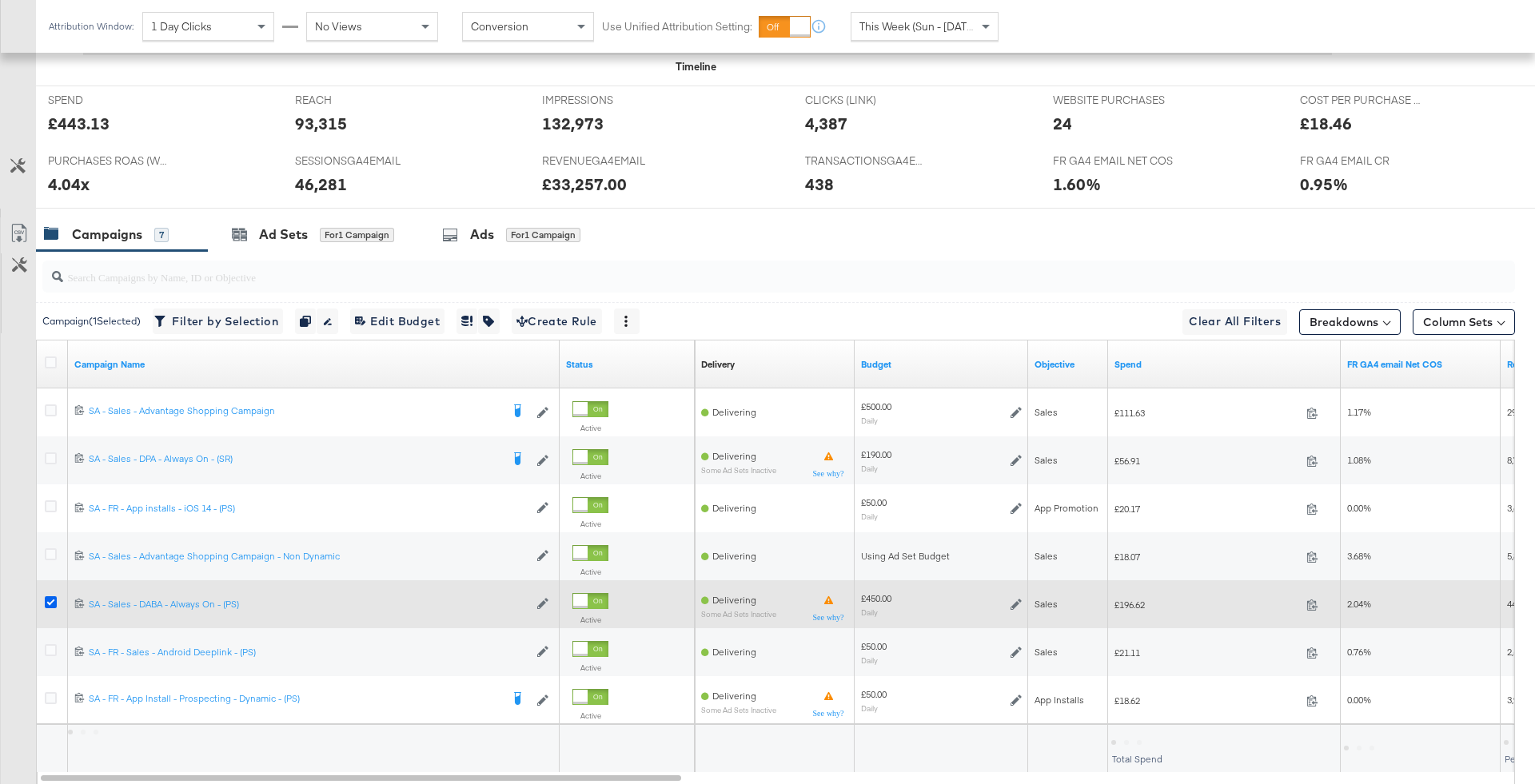
click at [50, 602] on icon at bounding box center [51, 602] width 12 height 12
click at [0, 0] on input "checkbox" at bounding box center [0, 0] width 0 height 0
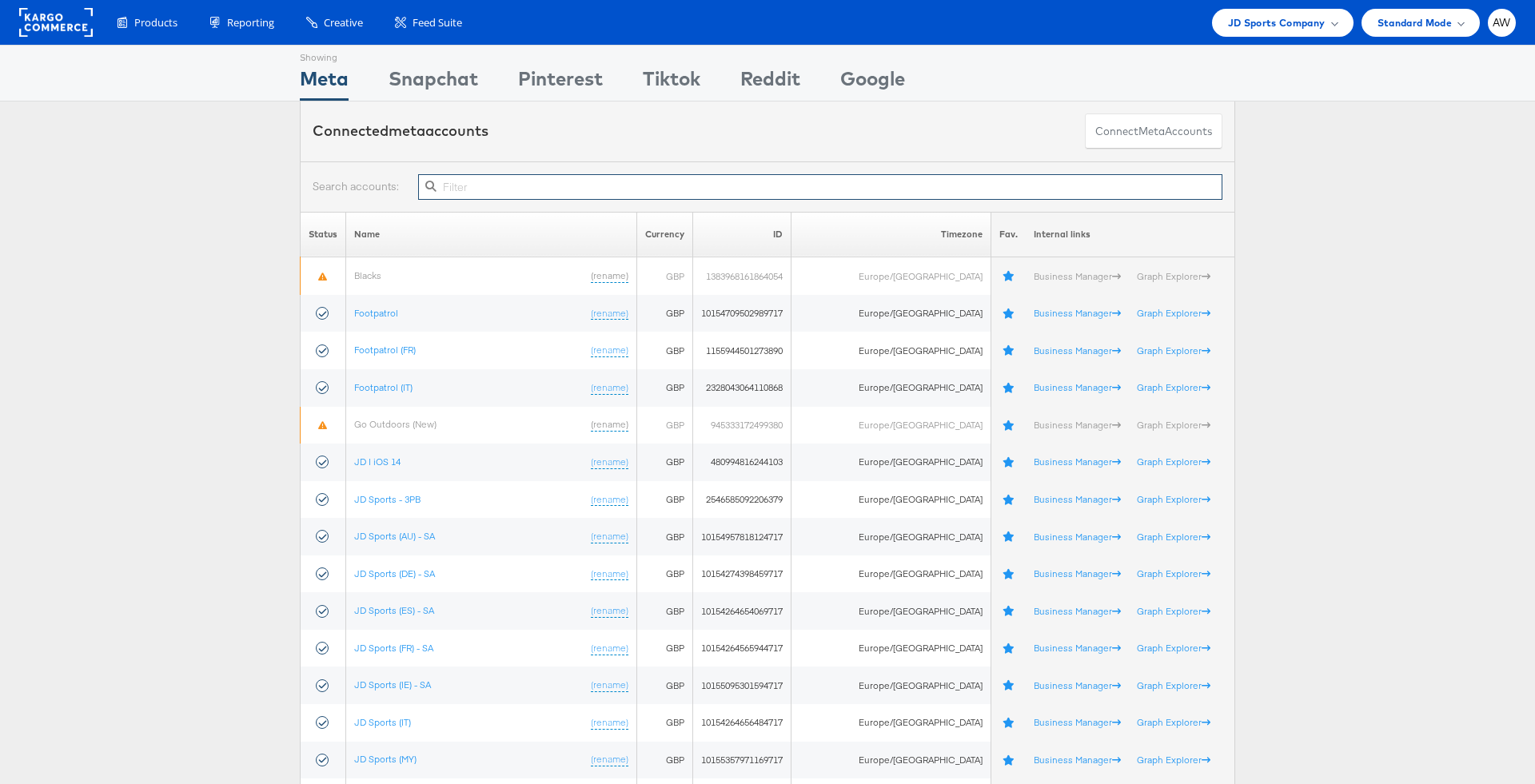
click at [586, 190] on input "text" at bounding box center [820, 187] width 805 height 26
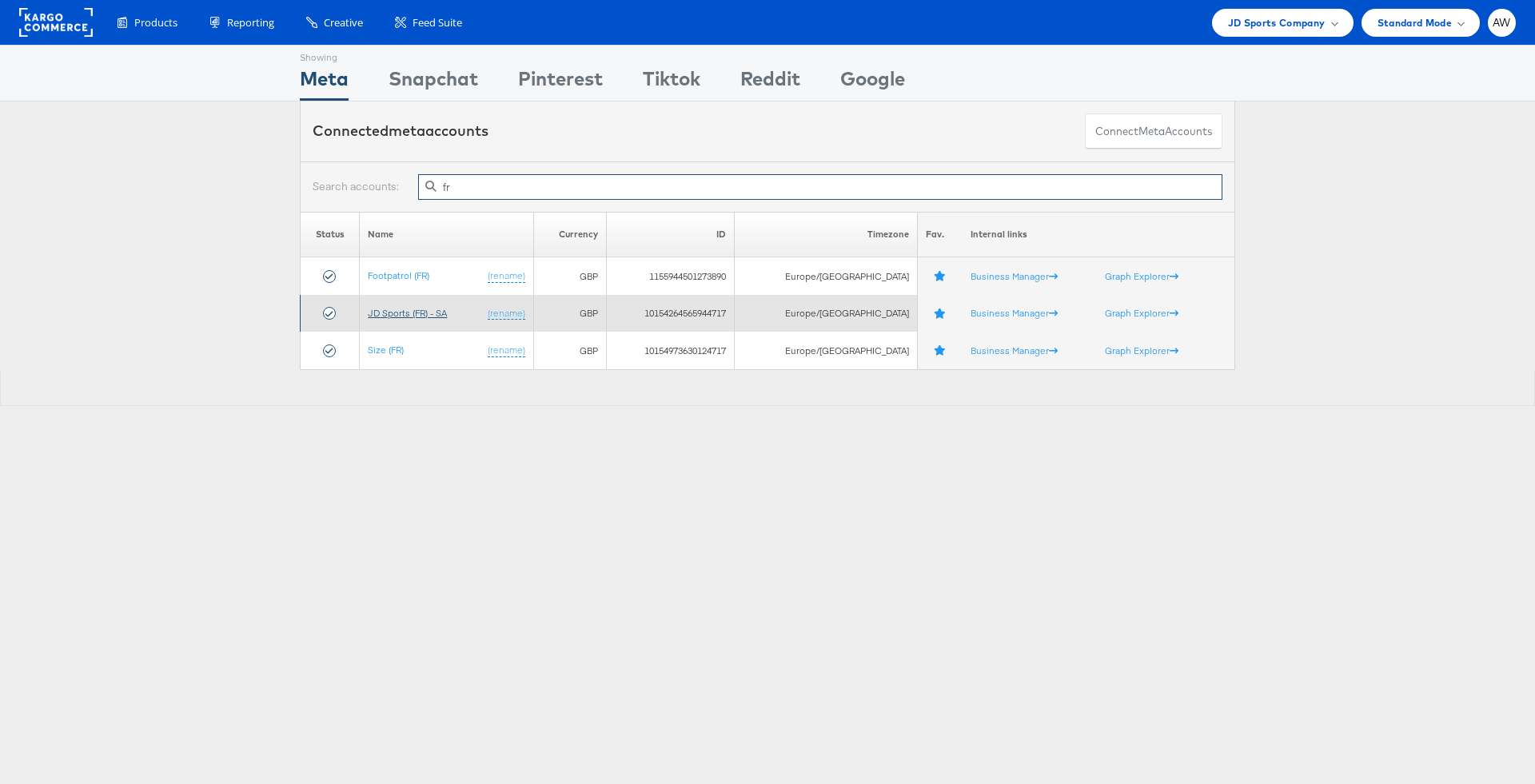
type input "fr"
click at [399, 315] on link "JD Sports (FR) - SA" at bounding box center [407, 313] width 79 height 12
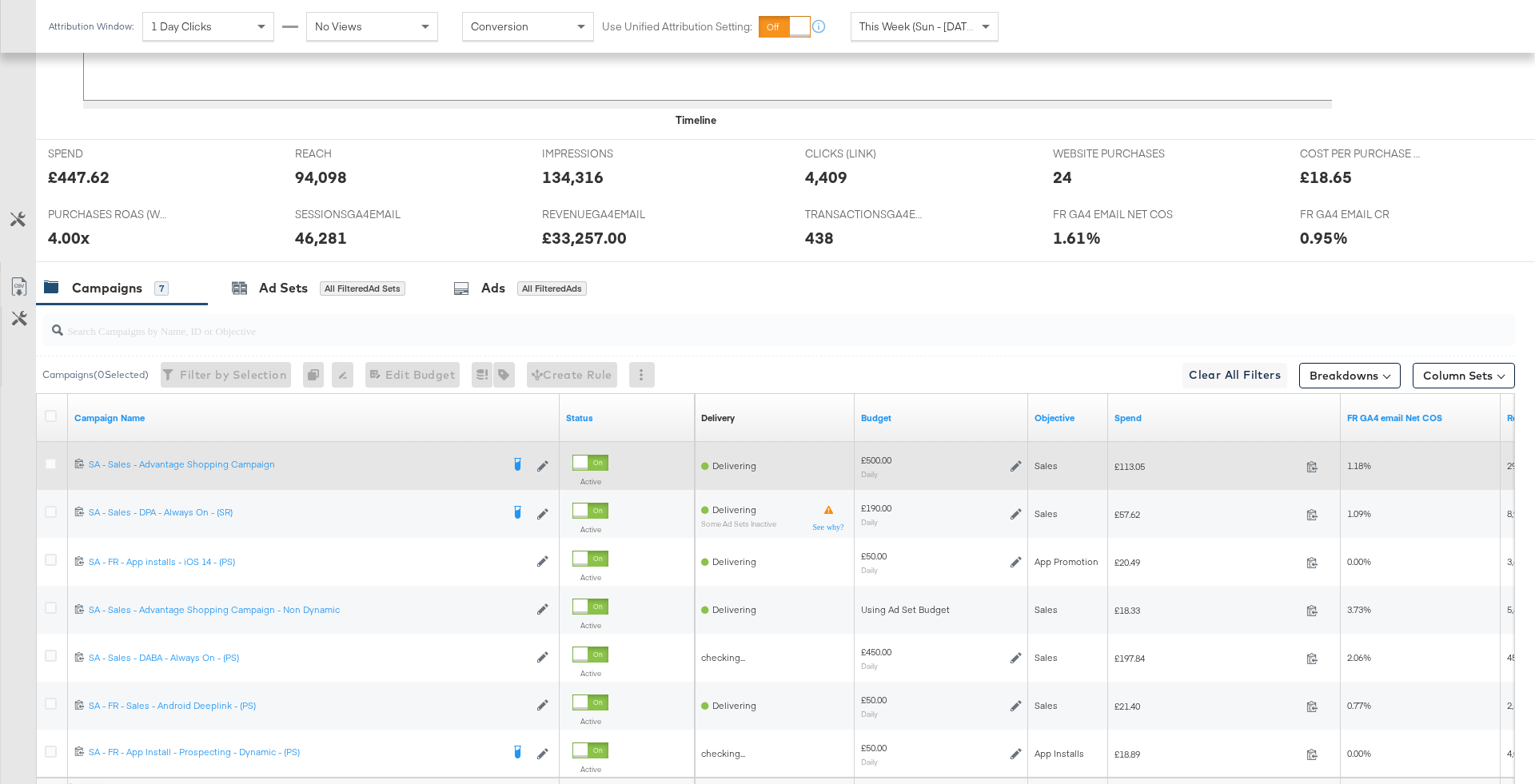
scroll to position [770, 0]
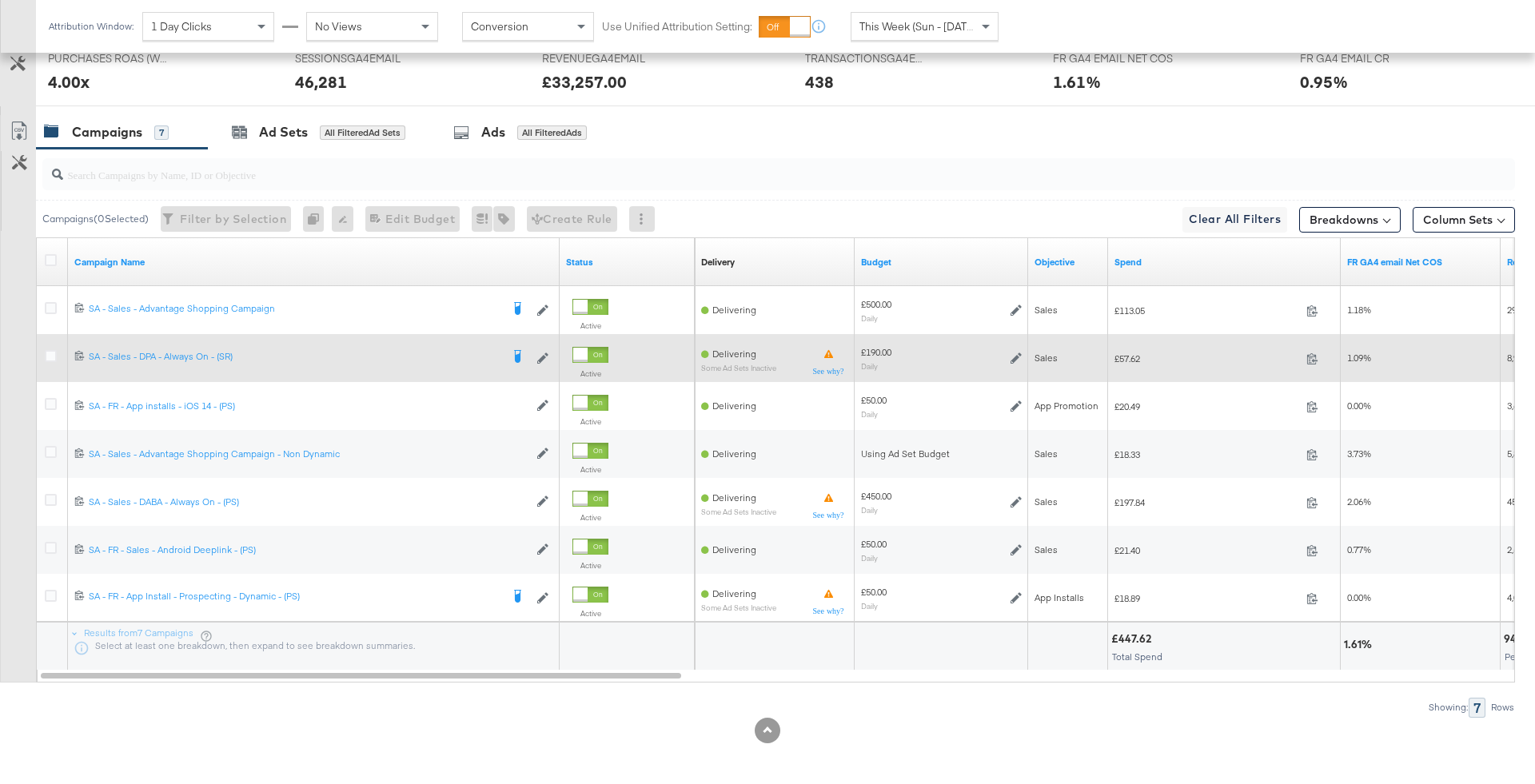
click at [1007, 356] on div "£190.00 Daily" at bounding box center [941, 359] width 161 height 25
click at [1014, 357] on icon at bounding box center [1016, 358] width 12 height 12
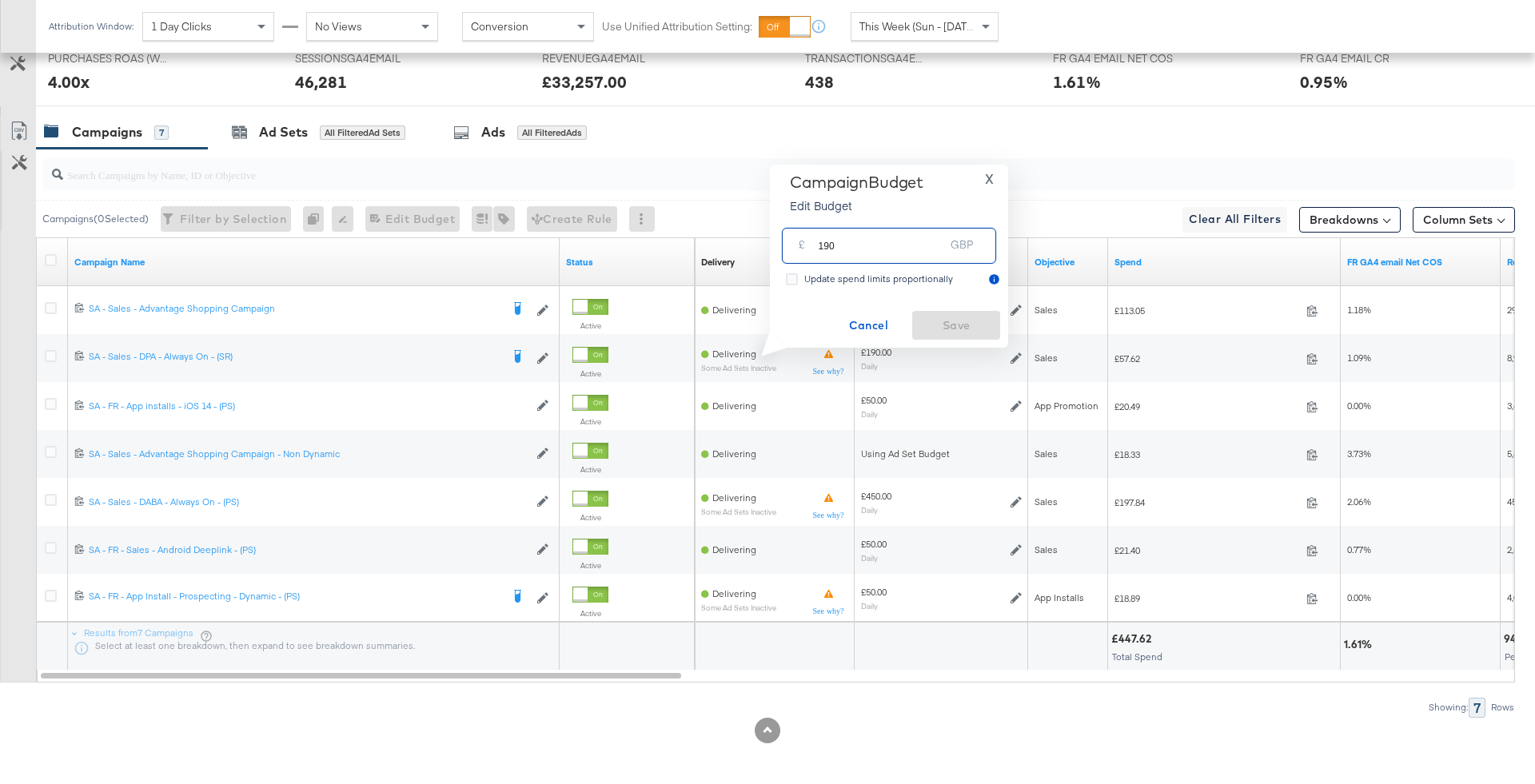
click at [831, 242] on input "190" at bounding box center [881, 240] width 126 height 35
type input "150"
click at [937, 324] on span "Save" at bounding box center [956, 325] width 75 height 20
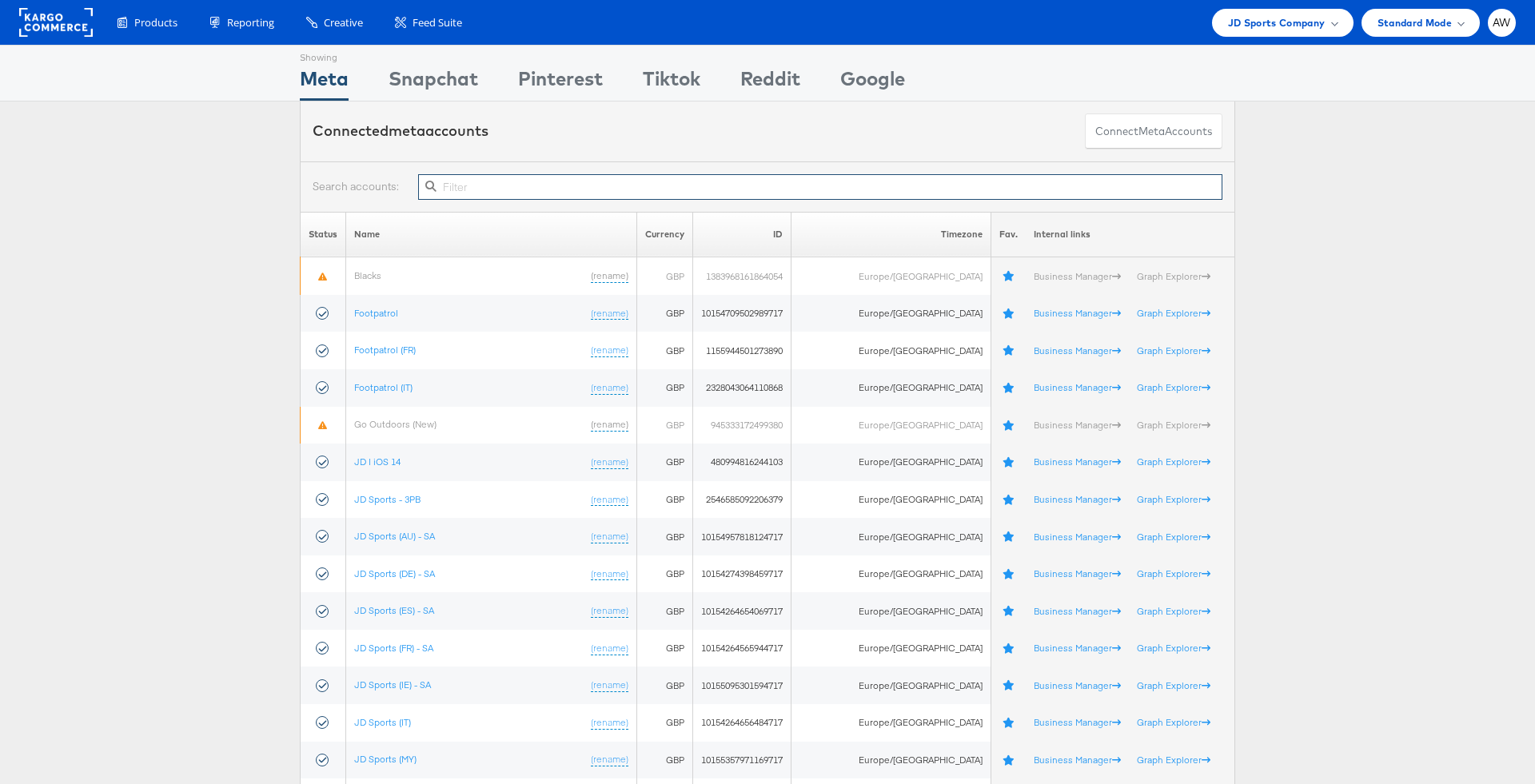
click at [720, 177] on input "text" at bounding box center [820, 187] width 805 height 26
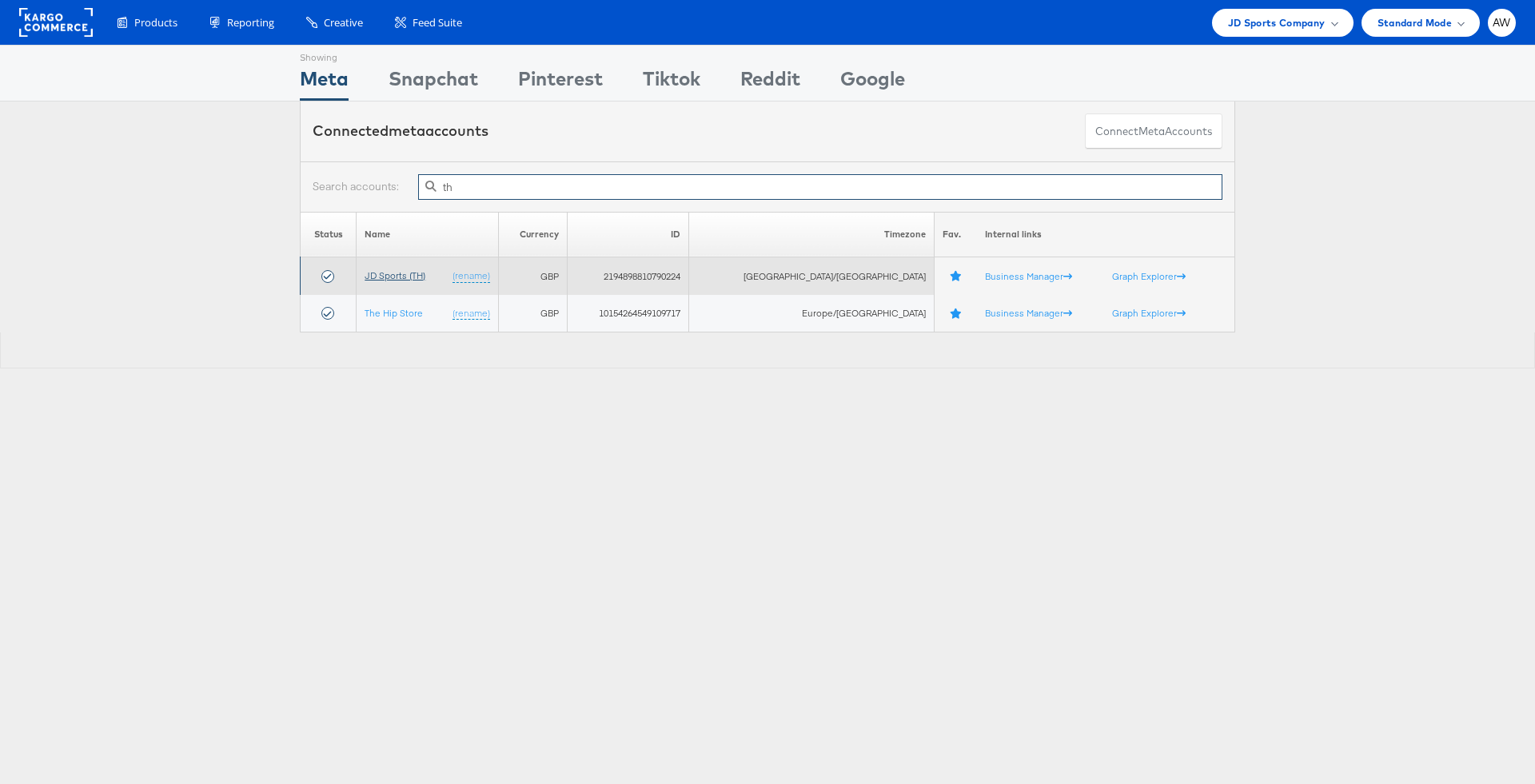
type input "th"
click at [425, 269] on link "JD Sports (TH)" at bounding box center [395, 275] width 61 height 12
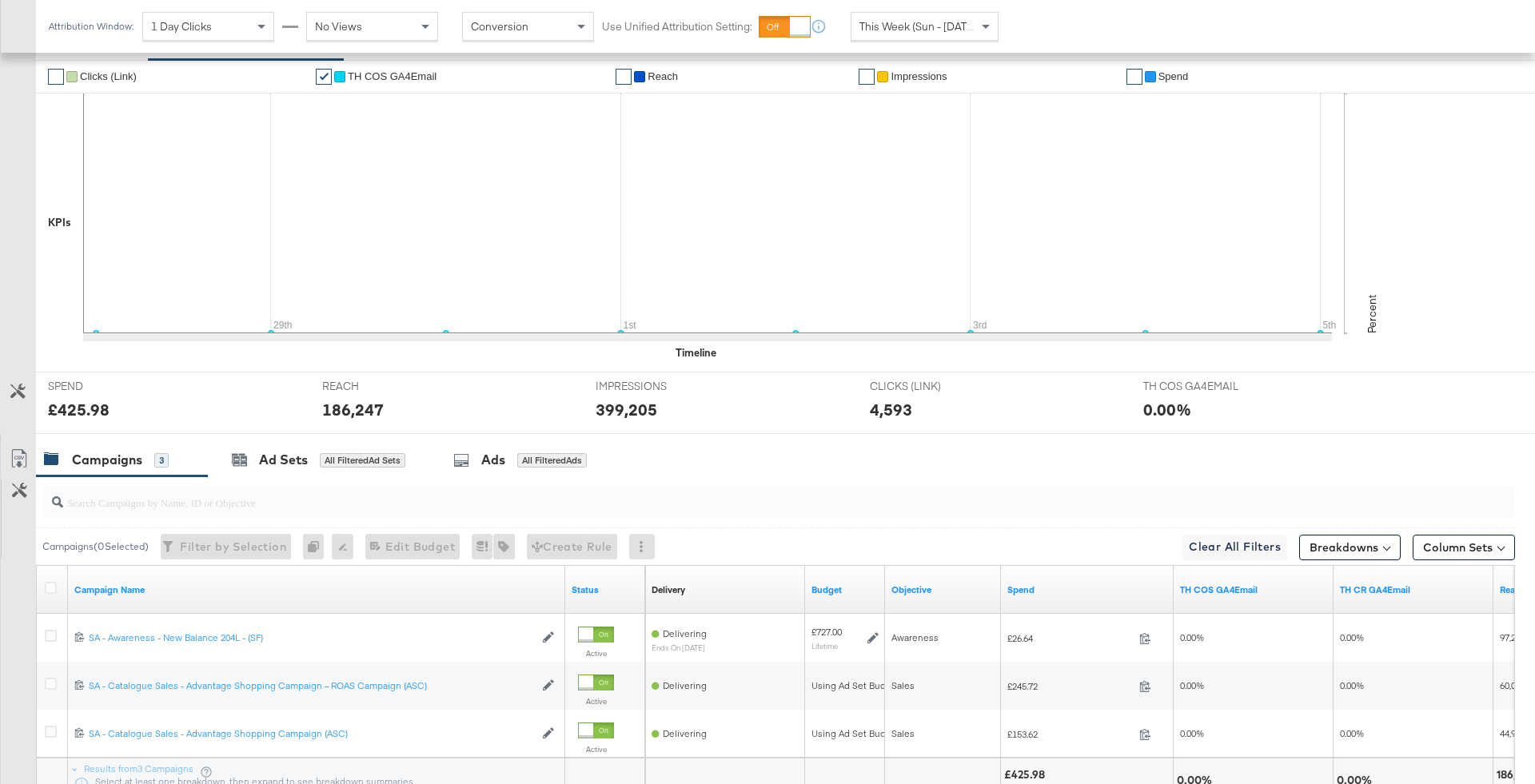
scroll to position [485, 0]
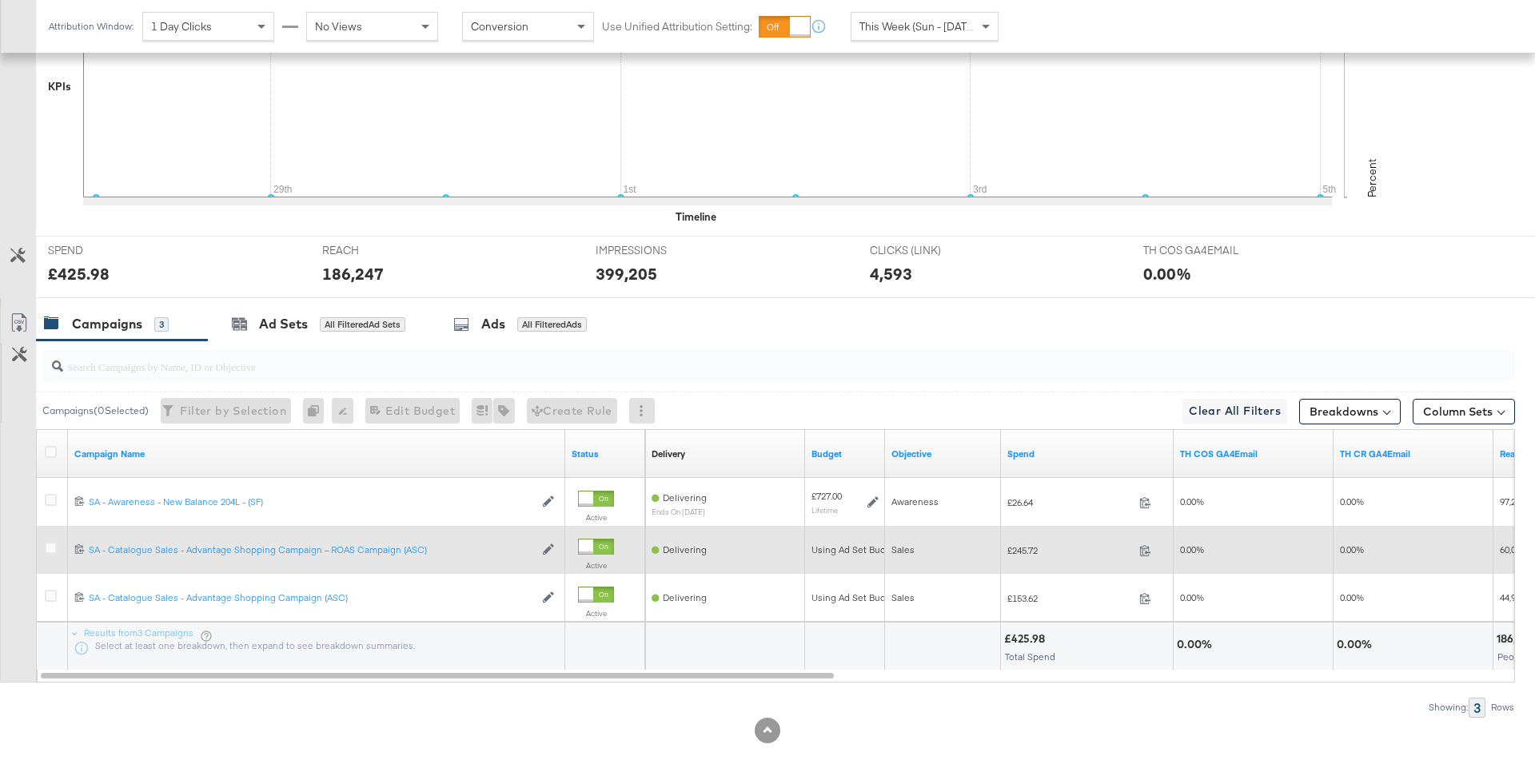
click at [56, 544] on div at bounding box center [53, 549] width 16 height 16
click at [57, 542] on div at bounding box center [53, 549] width 16 height 16
click at [54, 542] on icon at bounding box center [51, 547] width 12 height 12
click at [0, 0] on input "checkbox" at bounding box center [0, 0] width 0 height 0
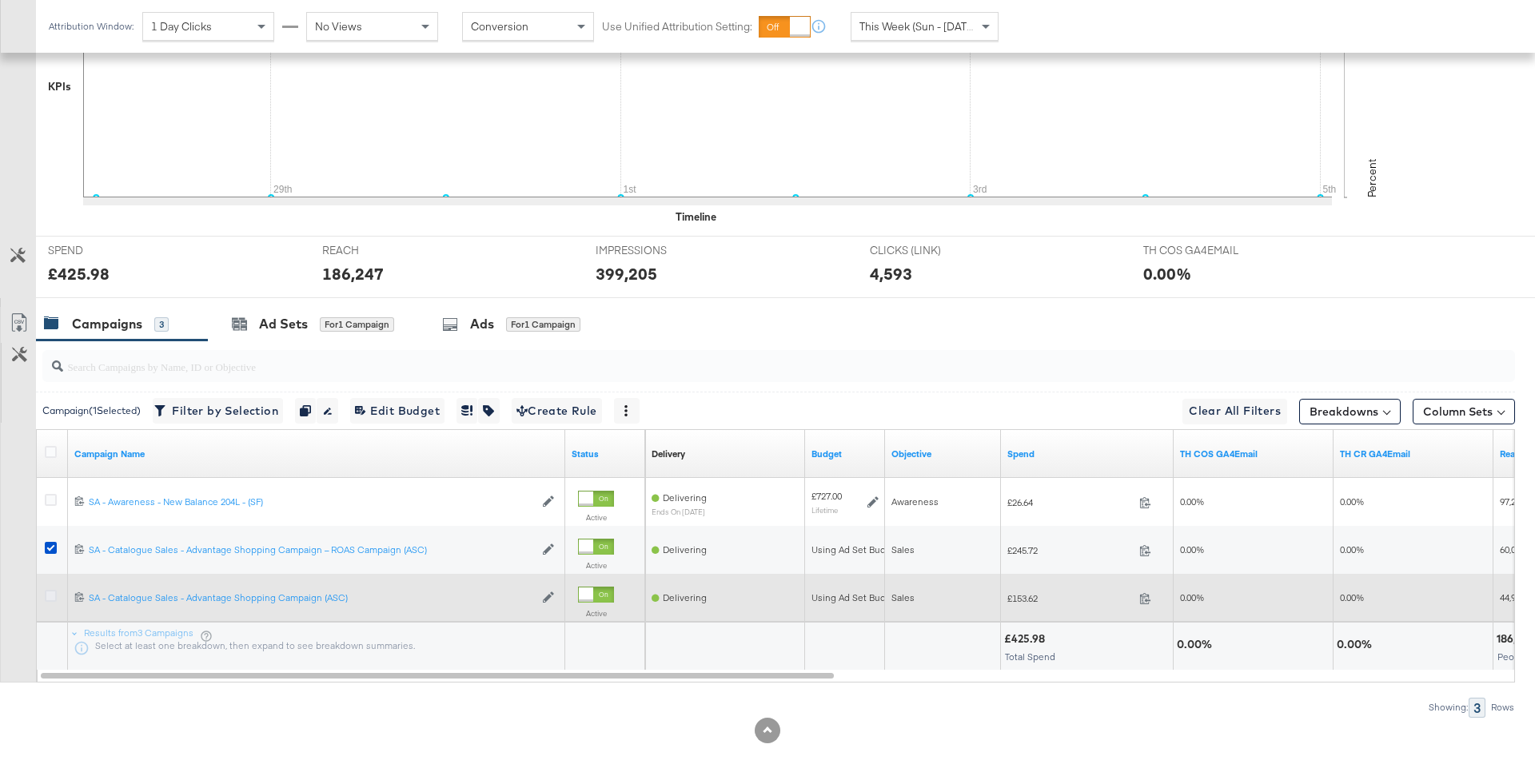
click at [47, 596] on icon at bounding box center [51, 595] width 12 height 12
click at [0, 0] on input "checkbox" at bounding box center [0, 0] width 0 height 0
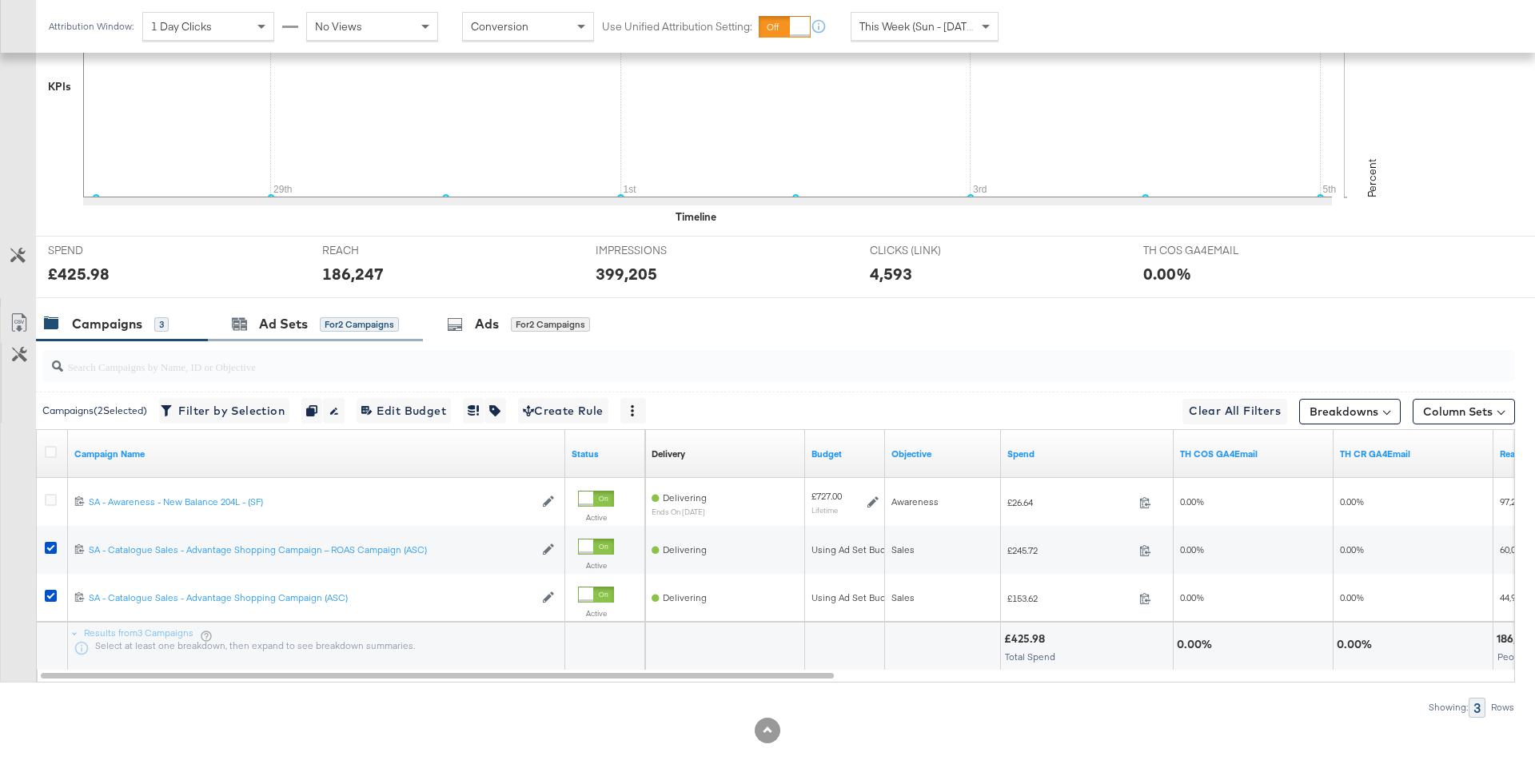
click at [267, 334] on div "Ad Sets for 2 Campaigns" at bounding box center [315, 324] width 215 height 35
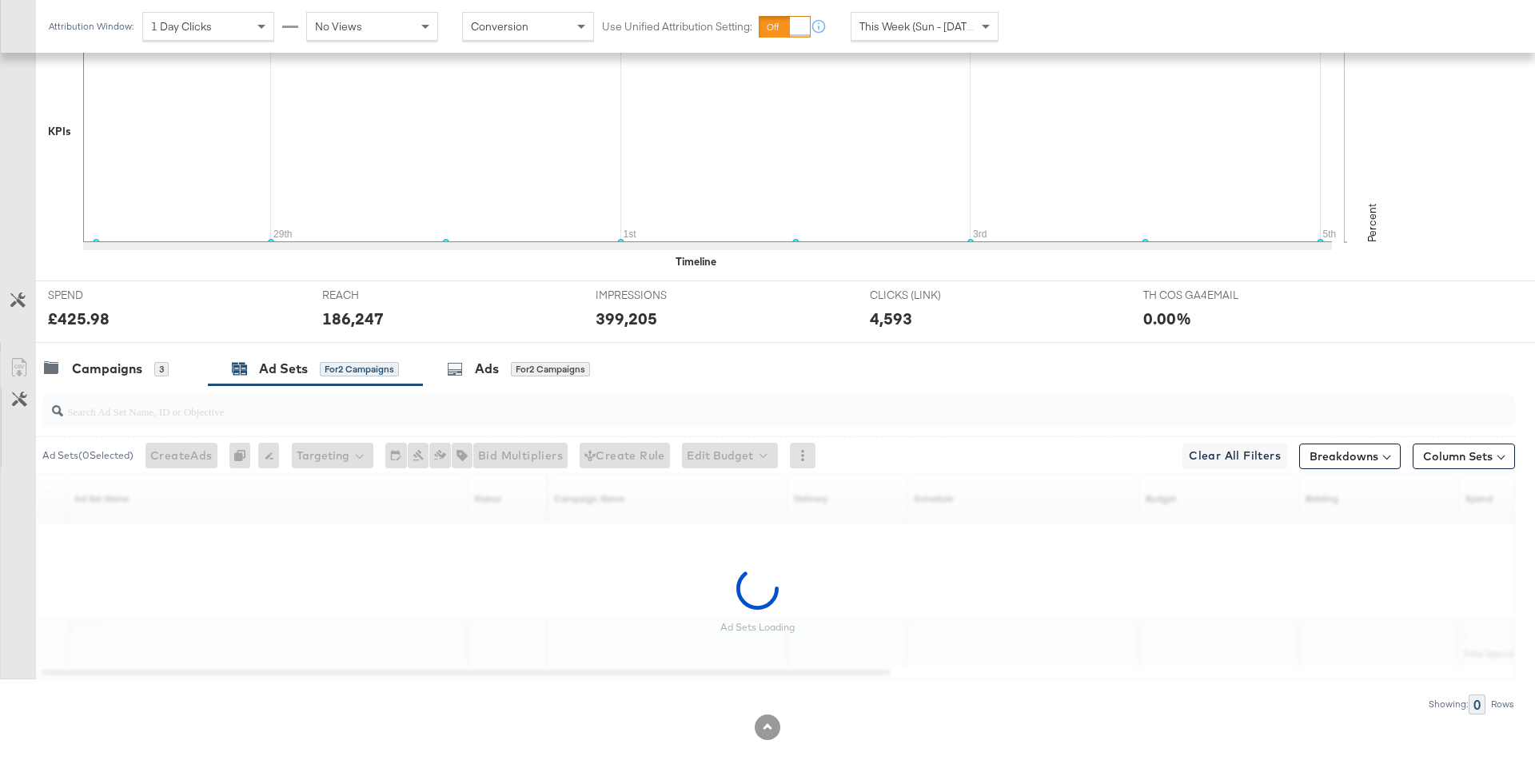
scroll to position [437, 0]
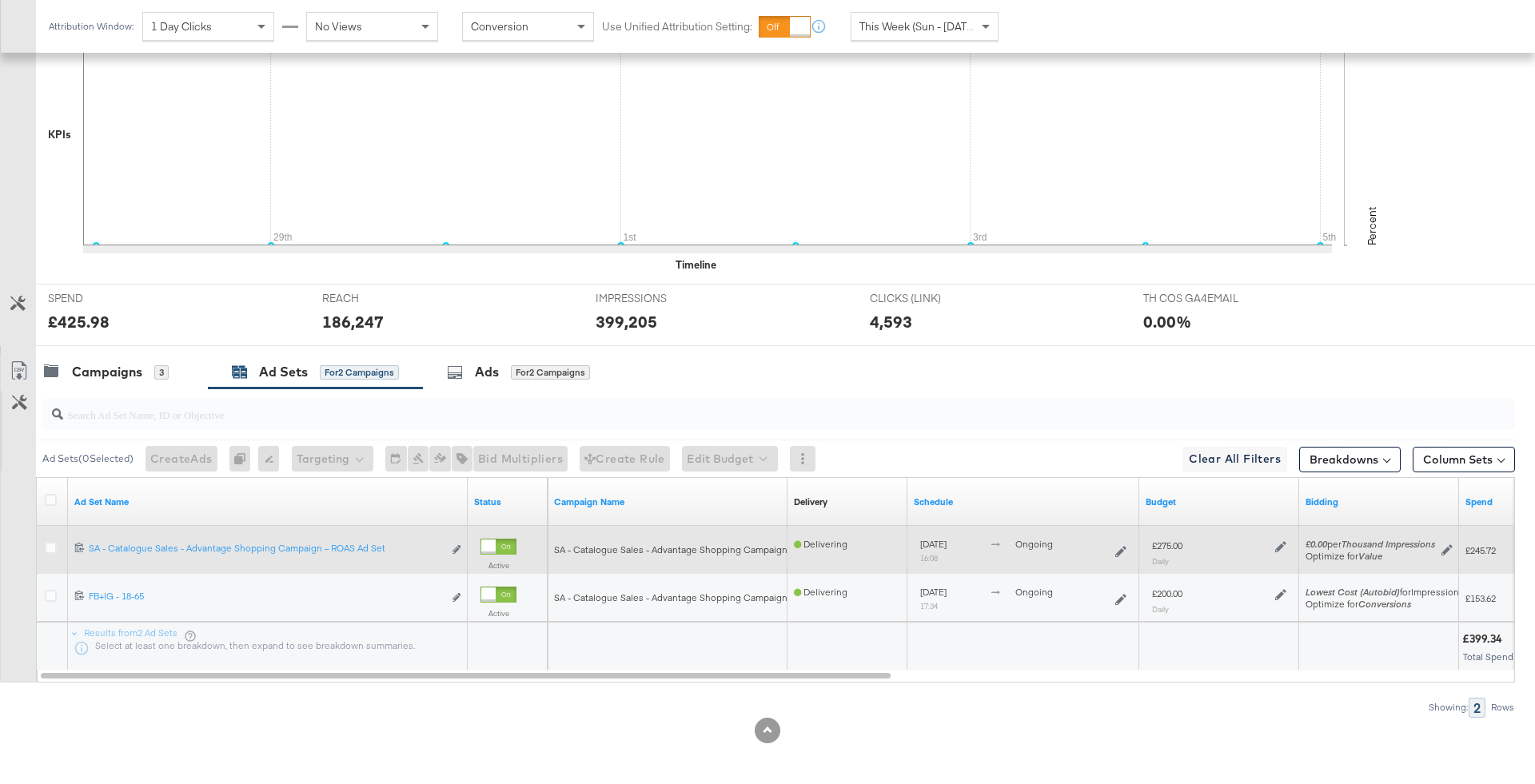
click at [1282, 545] on icon at bounding box center [1281, 546] width 12 height 12
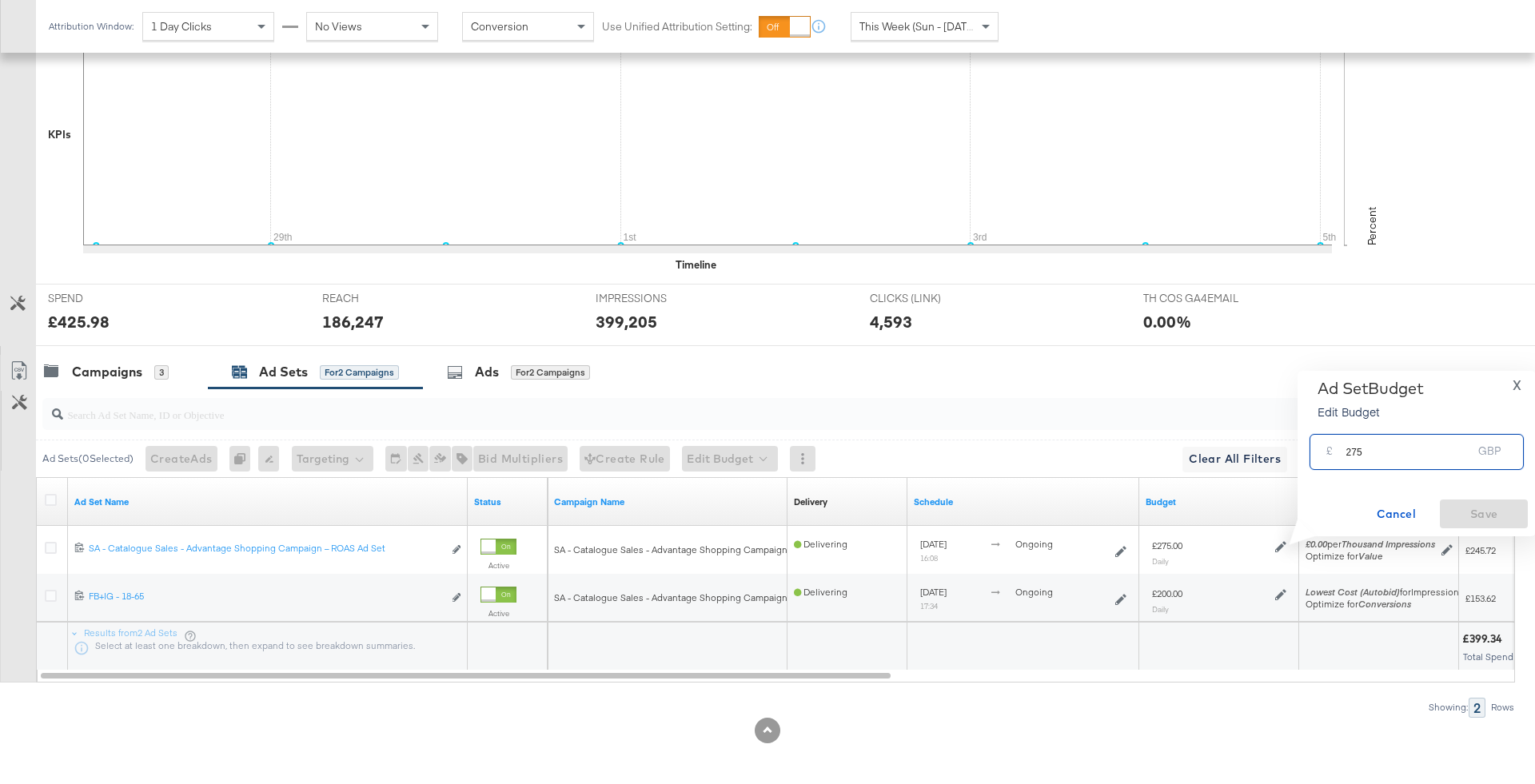
click at [1351, 457] on input "275" at bounding box center [1408, 445] width 126 height 35
type input "375"
click at [1512, 497] on div "Ad Set Budget Edit Budget X £ 375 GBP Cancel Save" at bounding box center [1417, 453] width 222 height 149
click at [1509, 505] on span "Save" at bounding box center [1484, 514] width 75 height 20
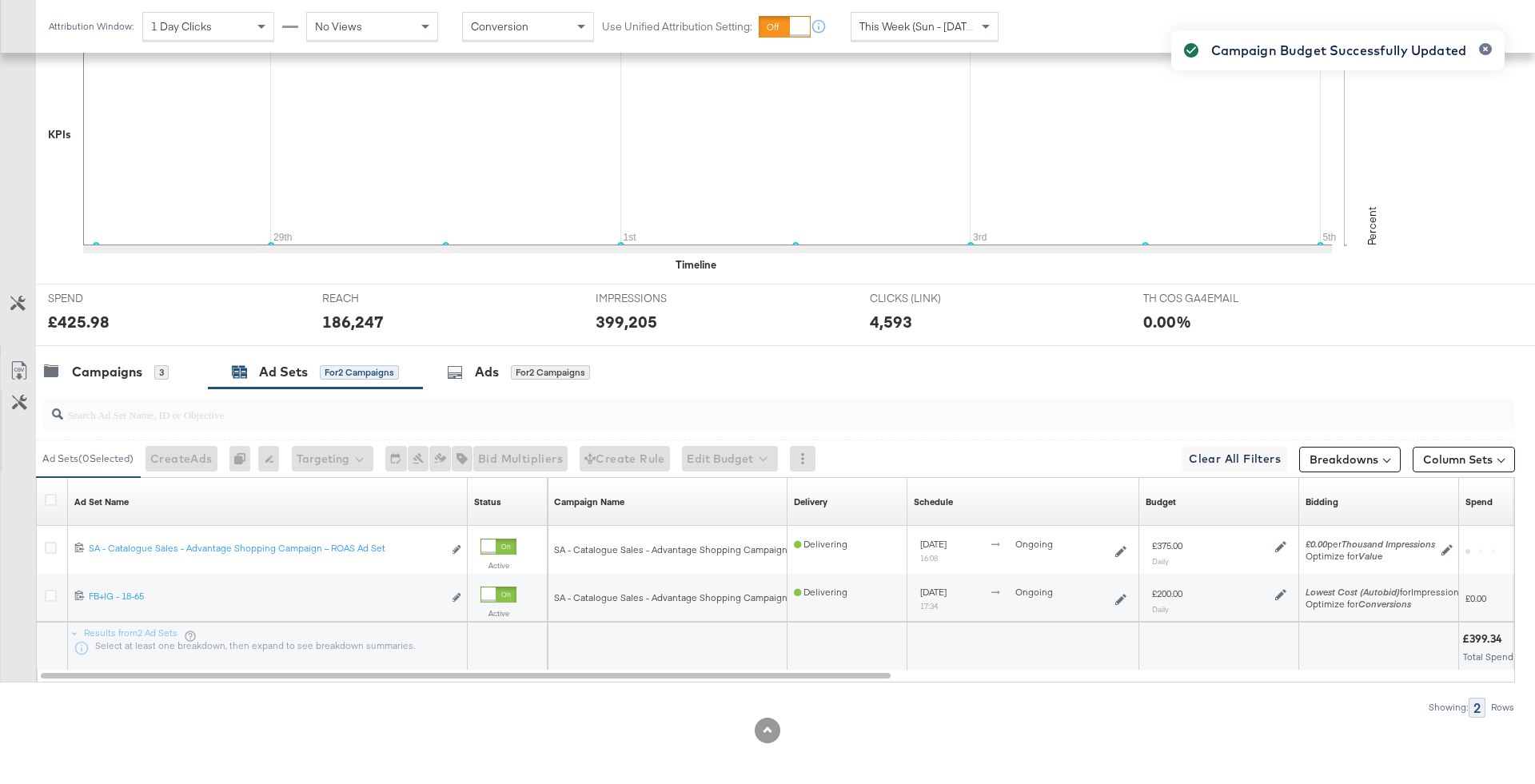
click at [1281, 594] on div "Campaign Budget Successfully Updated" at bounding box center [1338, 363] width 366 height 697
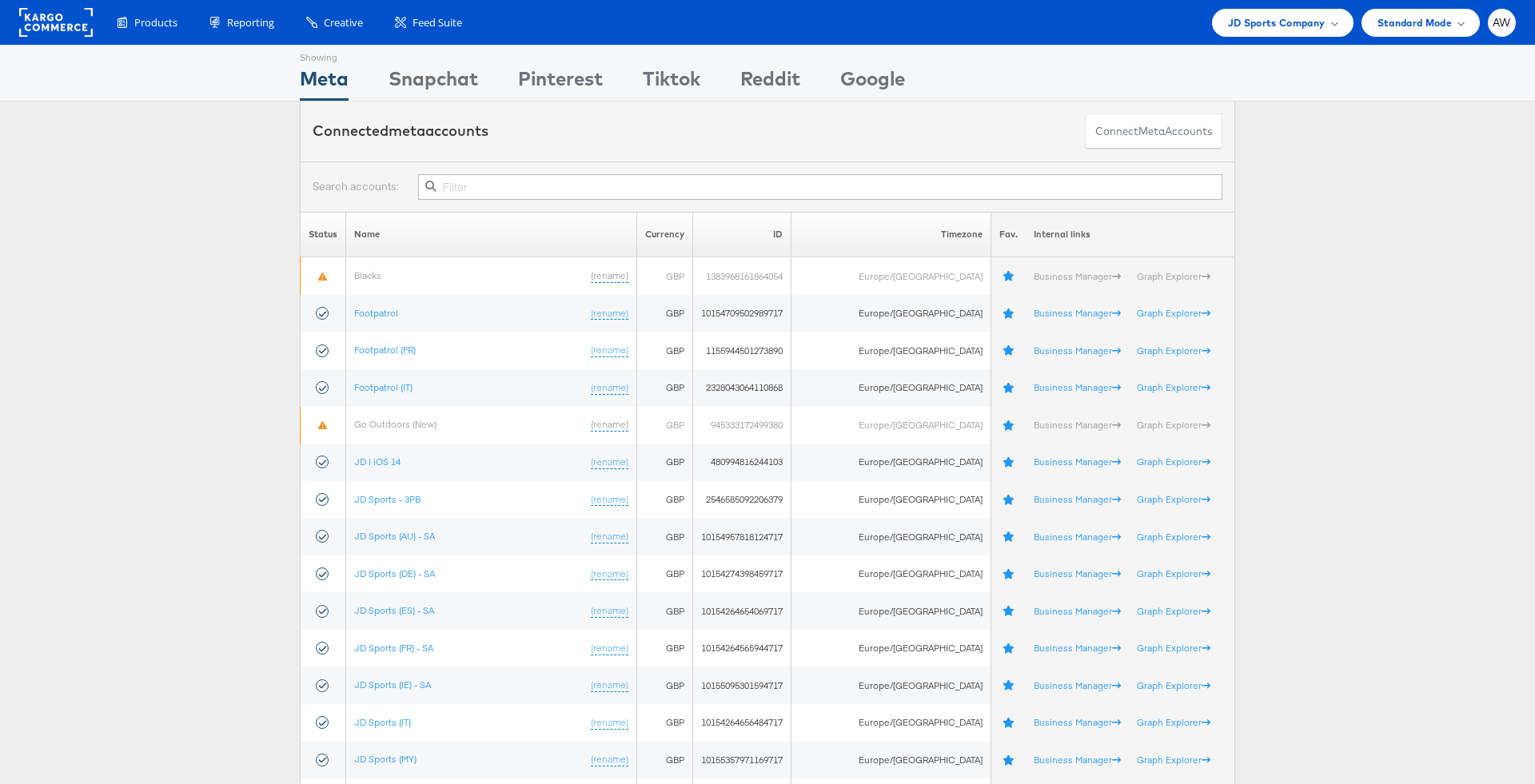
click at [742, 190] on input "text" at bounding box center [820, 187] width 805 height 26
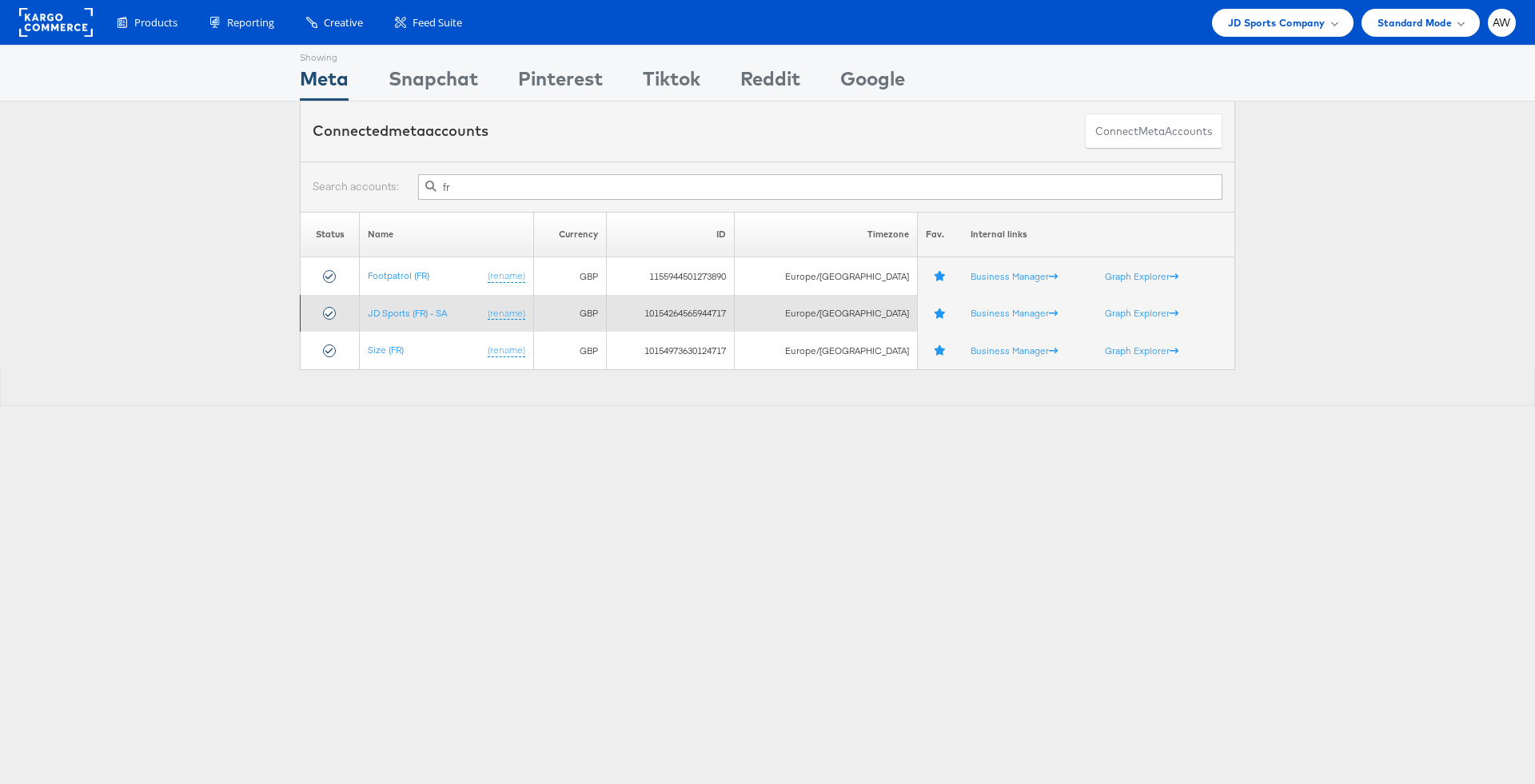
type input "fr"
click at [437, 325] on td "JD Sports (FR) - SA (rename)" at bounding box center [447, 314] width 173 height 38
click at [427, 314] on link "JD Sports (FR) - SA" at bounding box center [407, 313] width 79 height 12
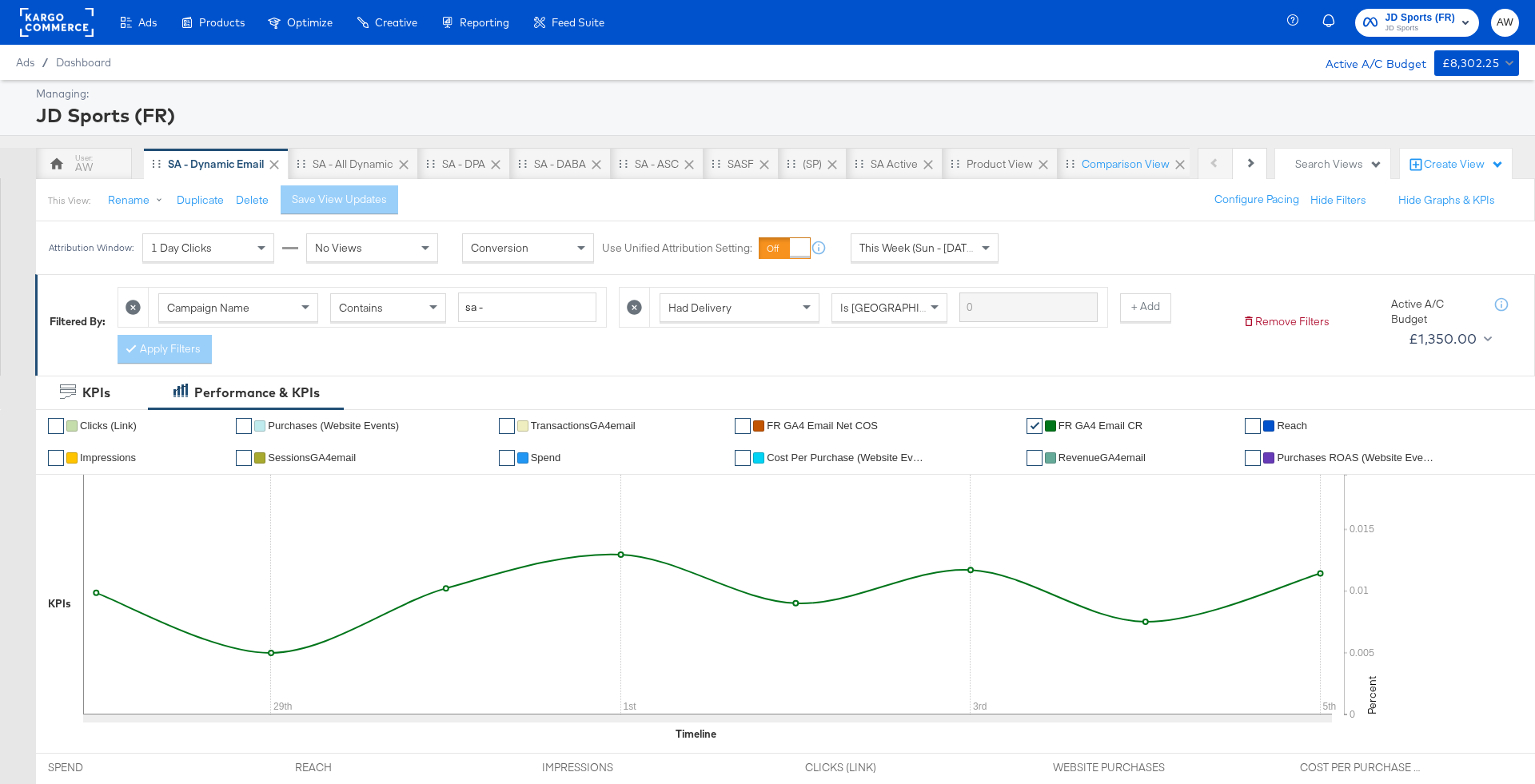
click at [1460, 20] on rect "button" at bounding box center [1466, 22] width 19 height 19
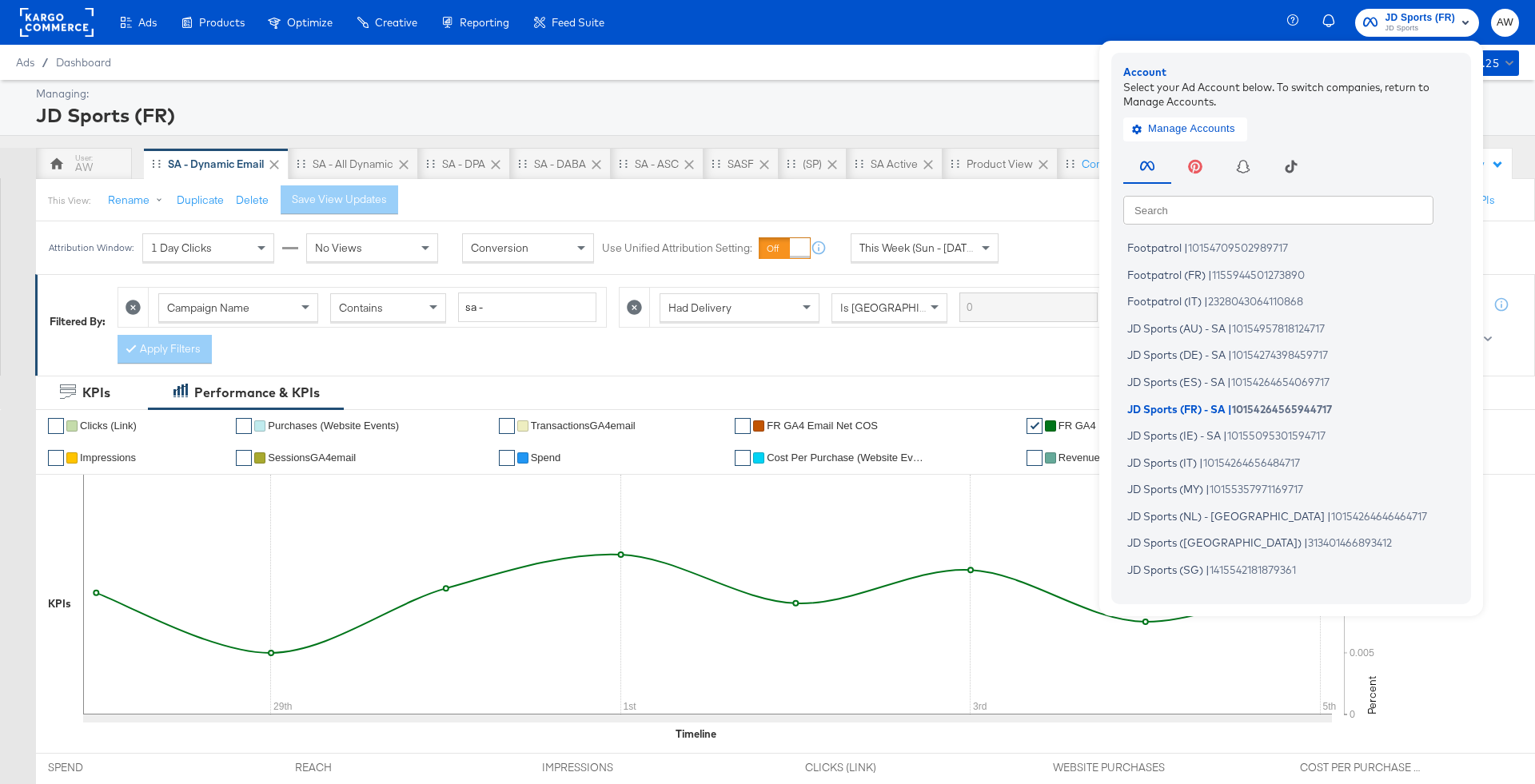
click at [1322, 196] on input "text" at bounding box center [1278, 210] width 310 height 29
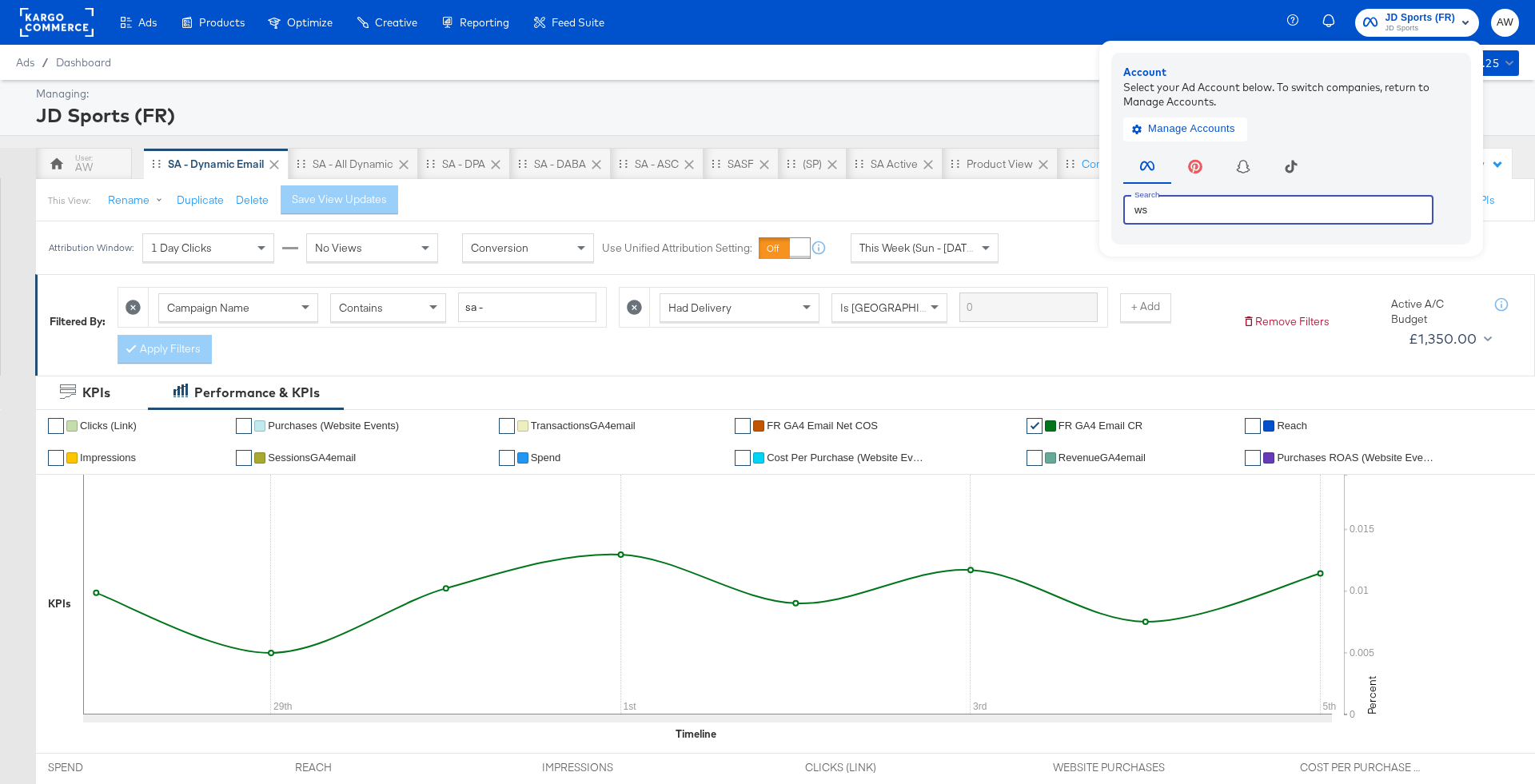
type input "w"
type input "sg"
click at [1167, 241] on span "JD Sports (SG)" at bounding box center [1164, 247] width 76 height 13
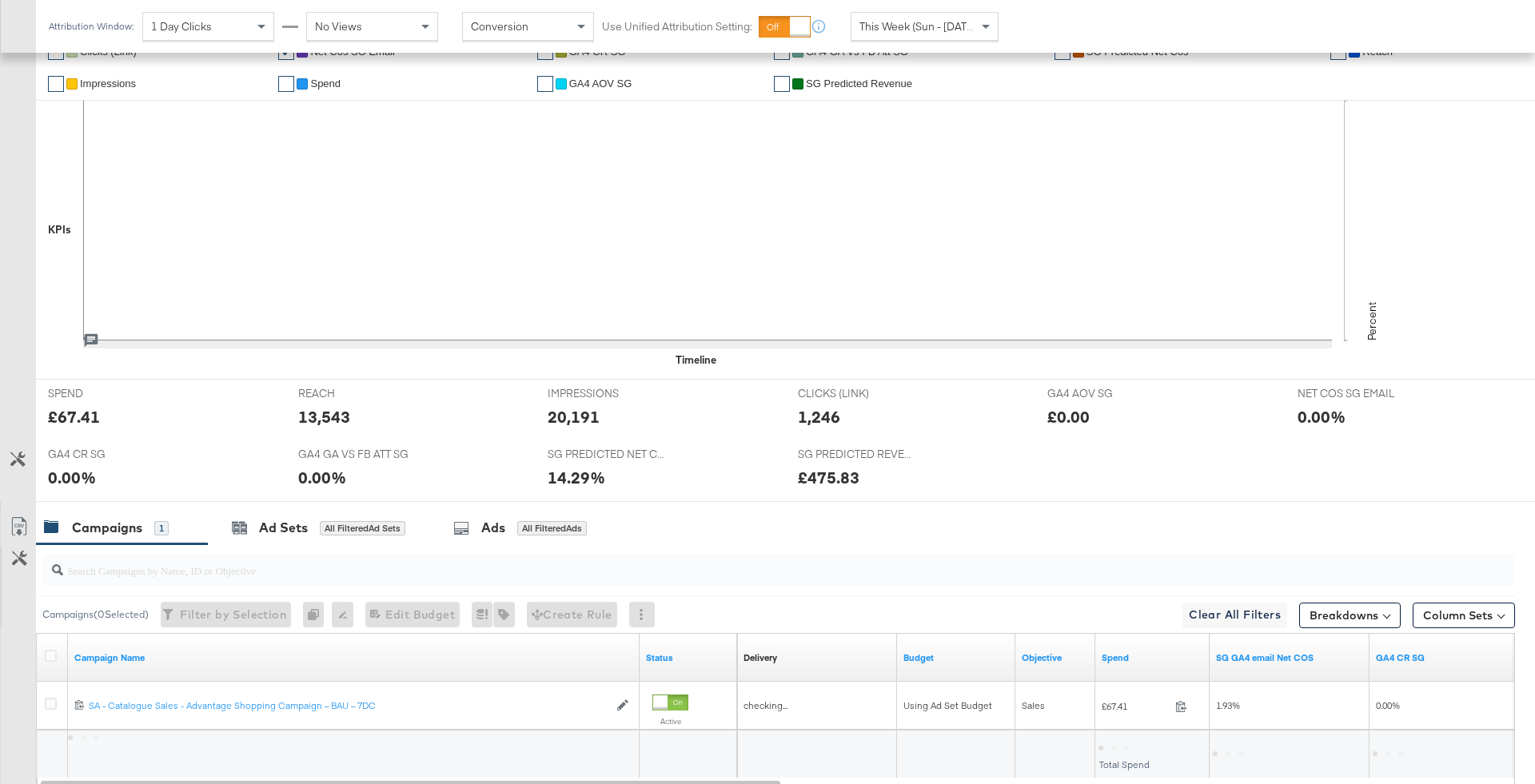
scroll to position [441, 0]
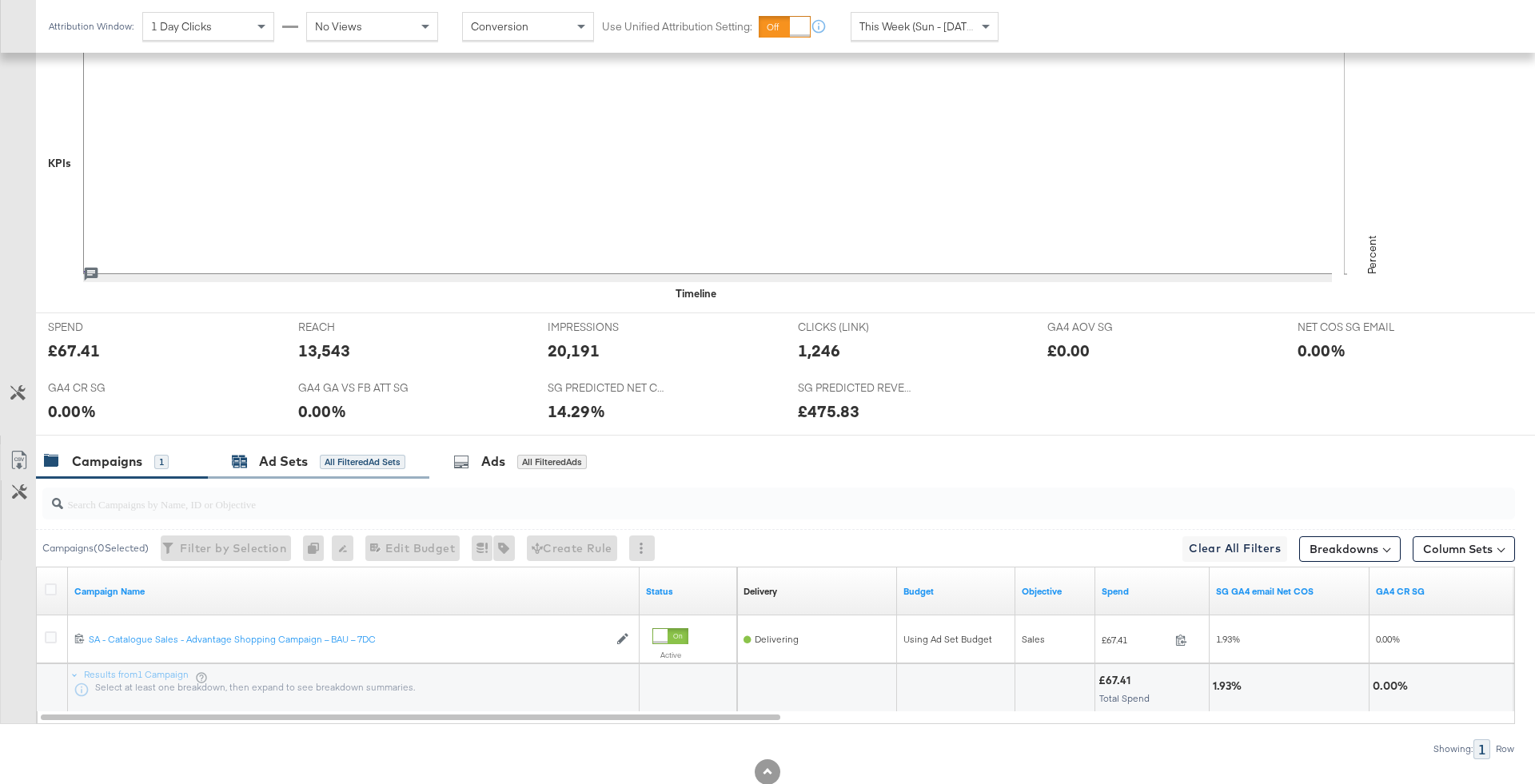
click at [347, 464] on div "All Filtered Ad Sets" at bounding box center [362, 462] width 86 height 14
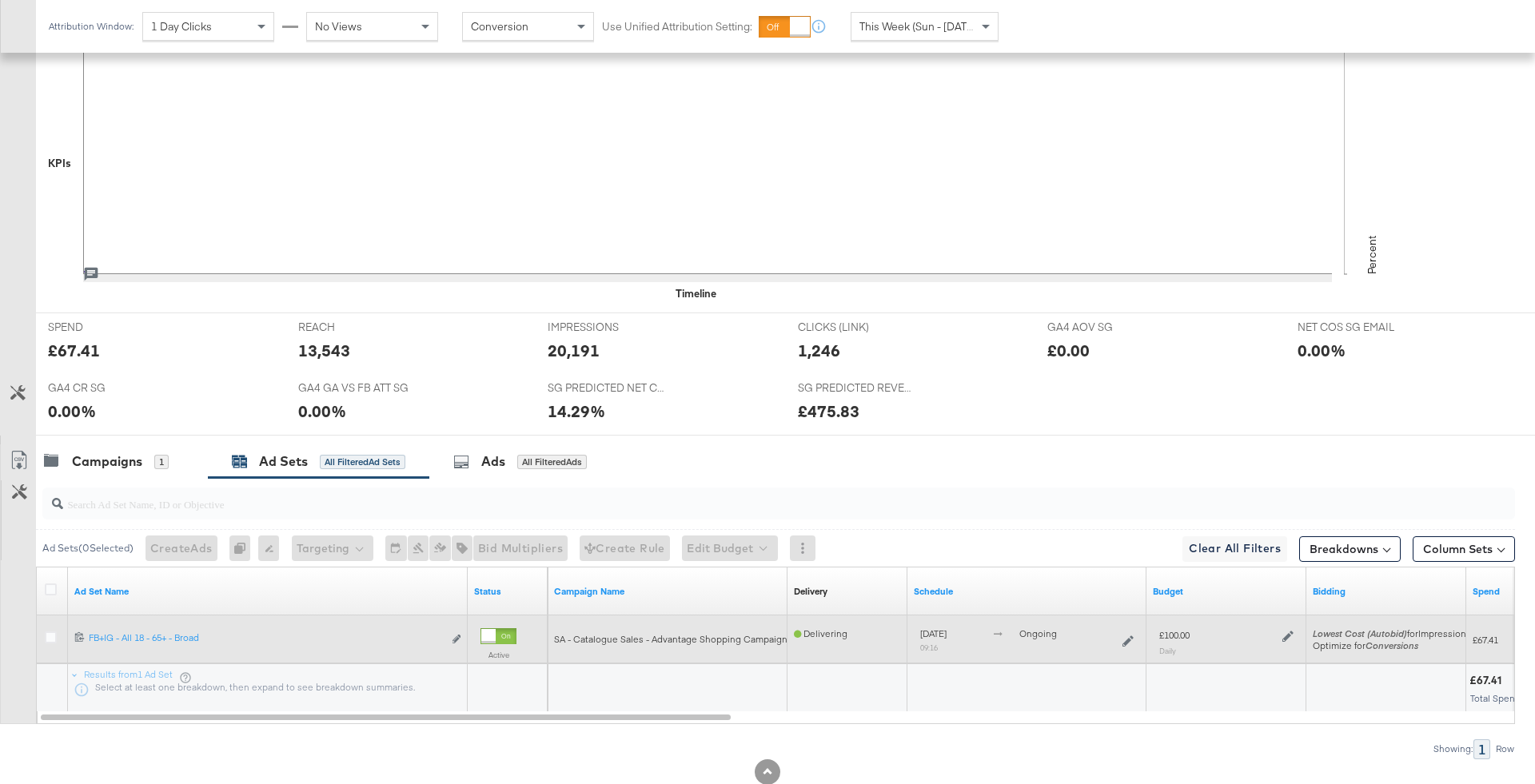
click at [1286, 633] on icon at bounding box center [1288, 637] width 12 height 12
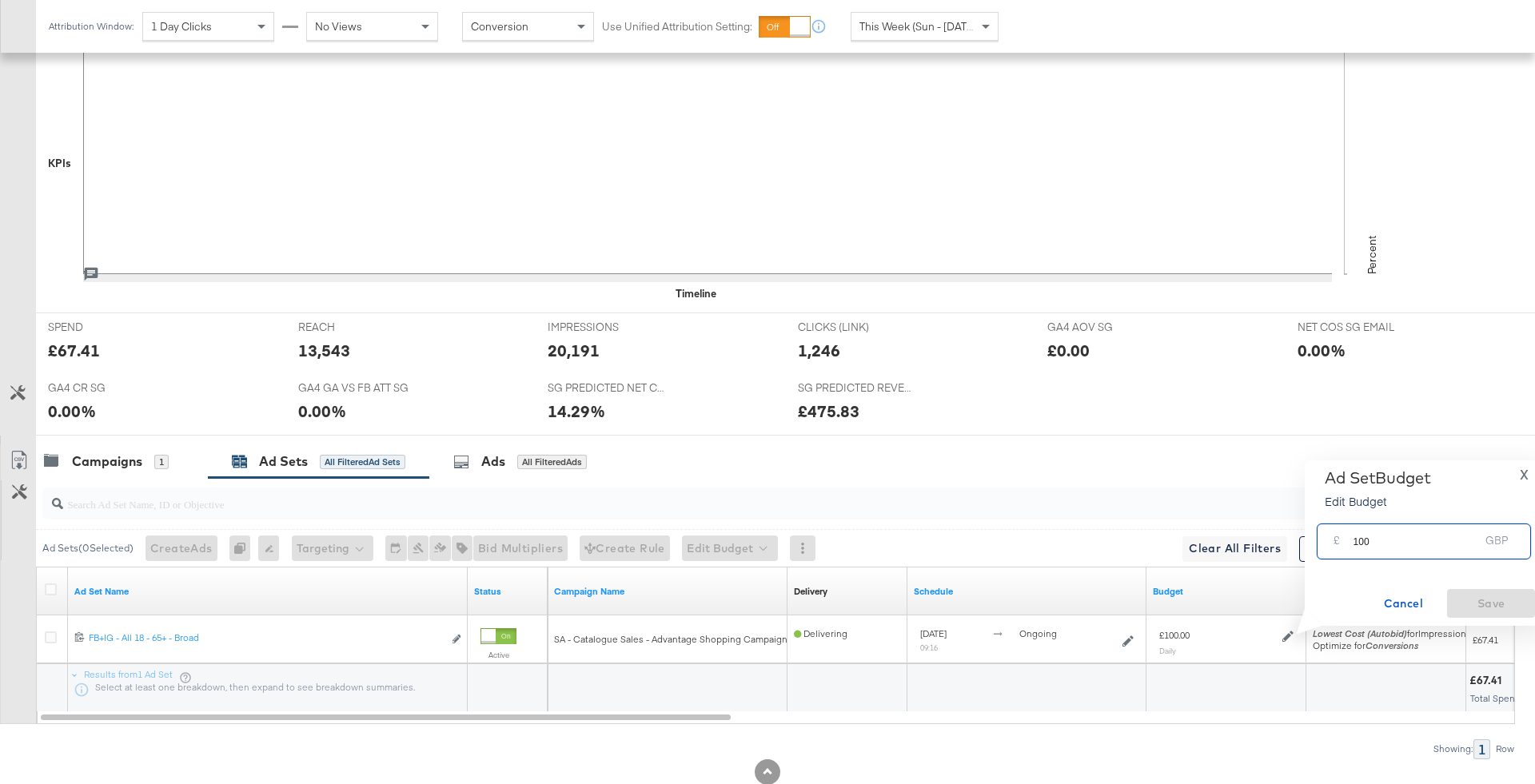
click at [1405, 544] on input "100" at bounding box center [1416, 535] width 126 height 35
type input "80"
click at [1517, 599] on span "Save" at bounding box center [1491, 603] width 75 height 20
